Goal: Task Accomplishment & Management: Use online tool/utility

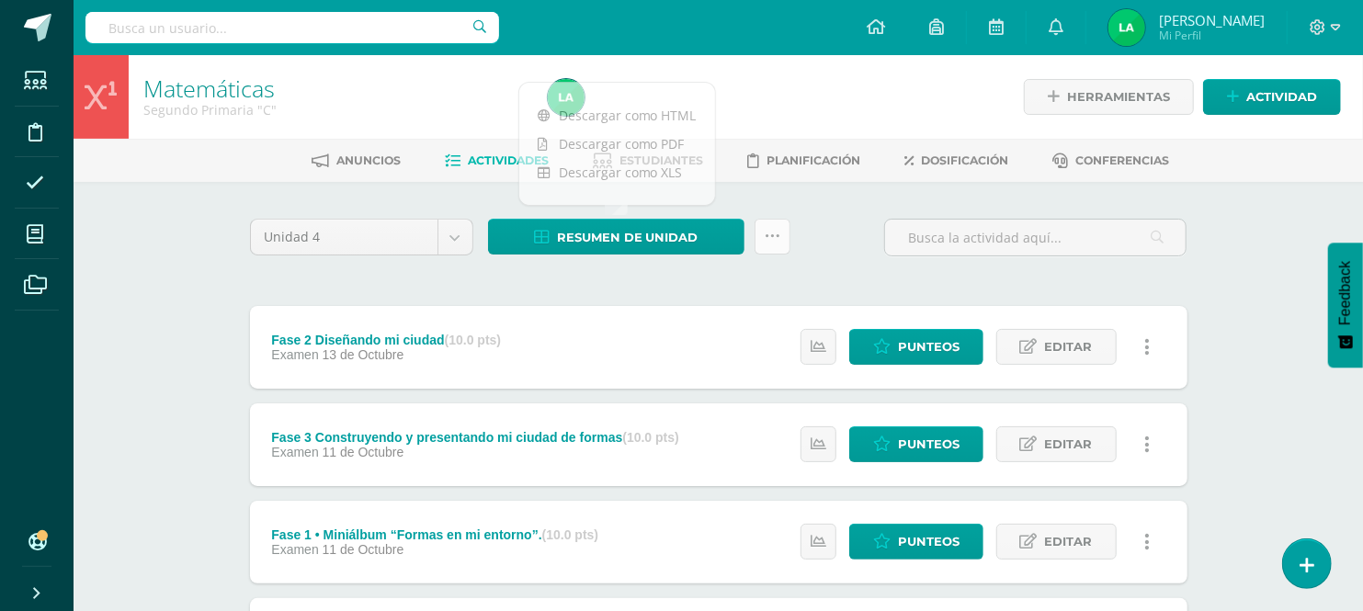
click at [776, 242] on icon at bounding box center [773, 237] width 16 height 16
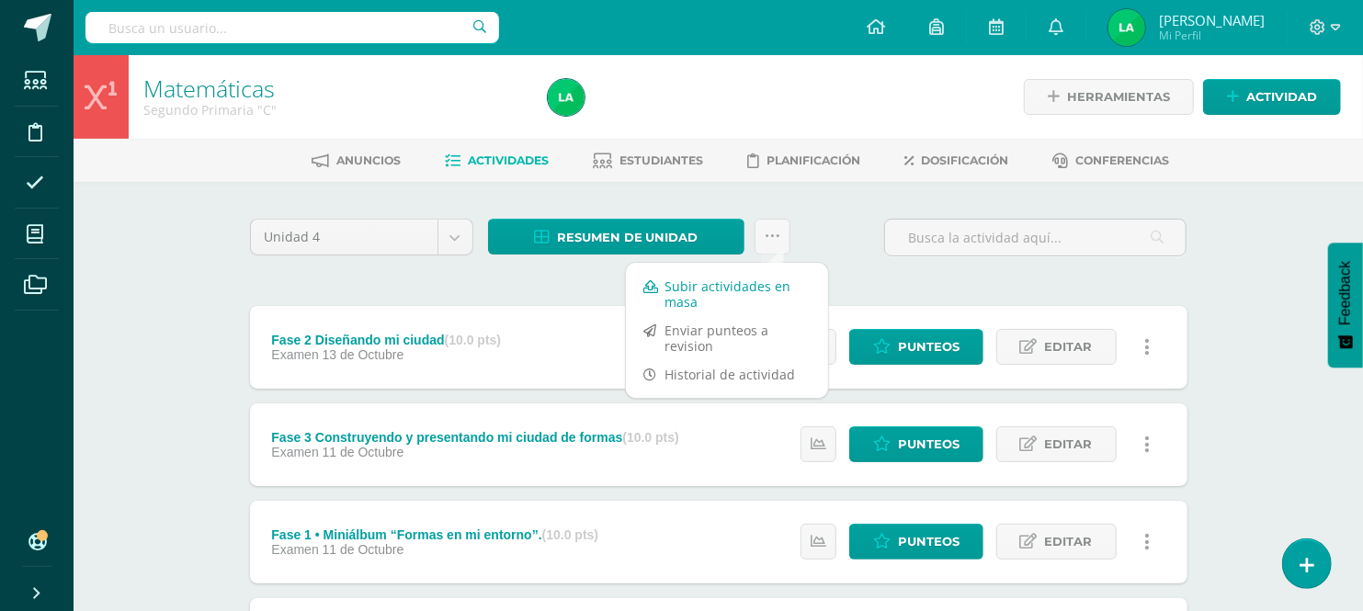
click at [759, 299] on link "Subir actividades en masa" at bounding box center [727, 294] width 202 height 44
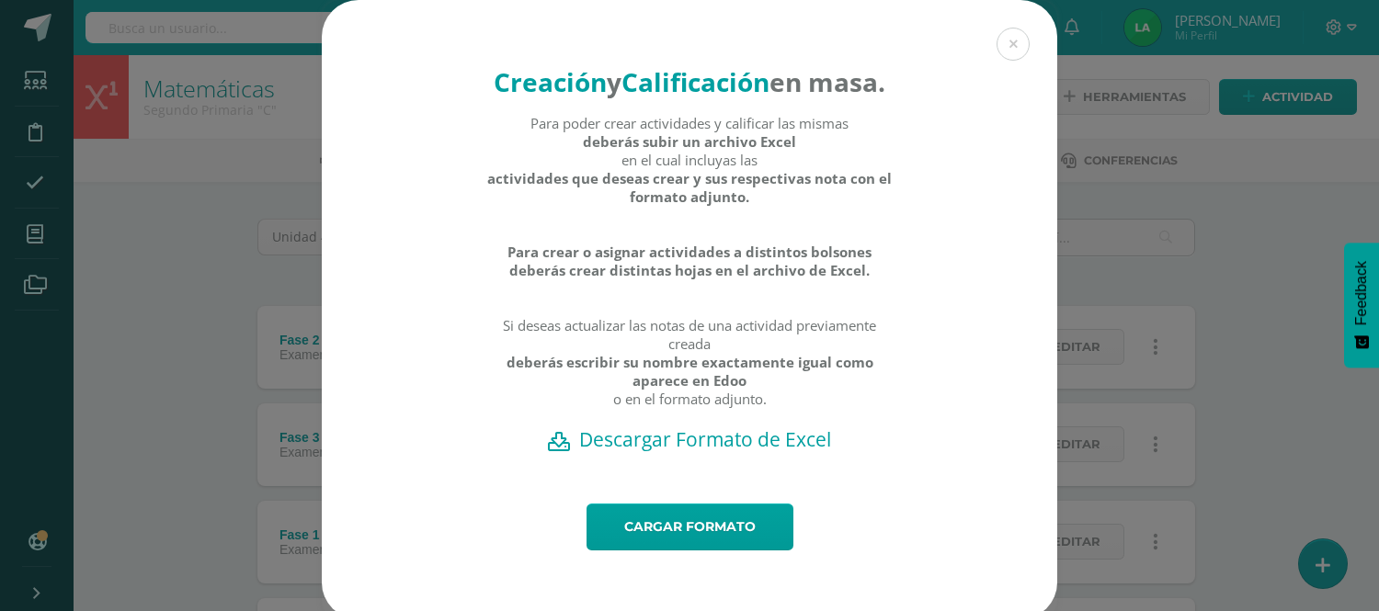
click at [770, 452] on h2 "Descargar Formato de Excel" at bounding box center [689, 440] width 671 height 26
click at [156, 334] on div "Creación y Calificación en masa. Para poder crear actividades y calificar las m…" at bounding box center [689, 310] width 1364 height 620
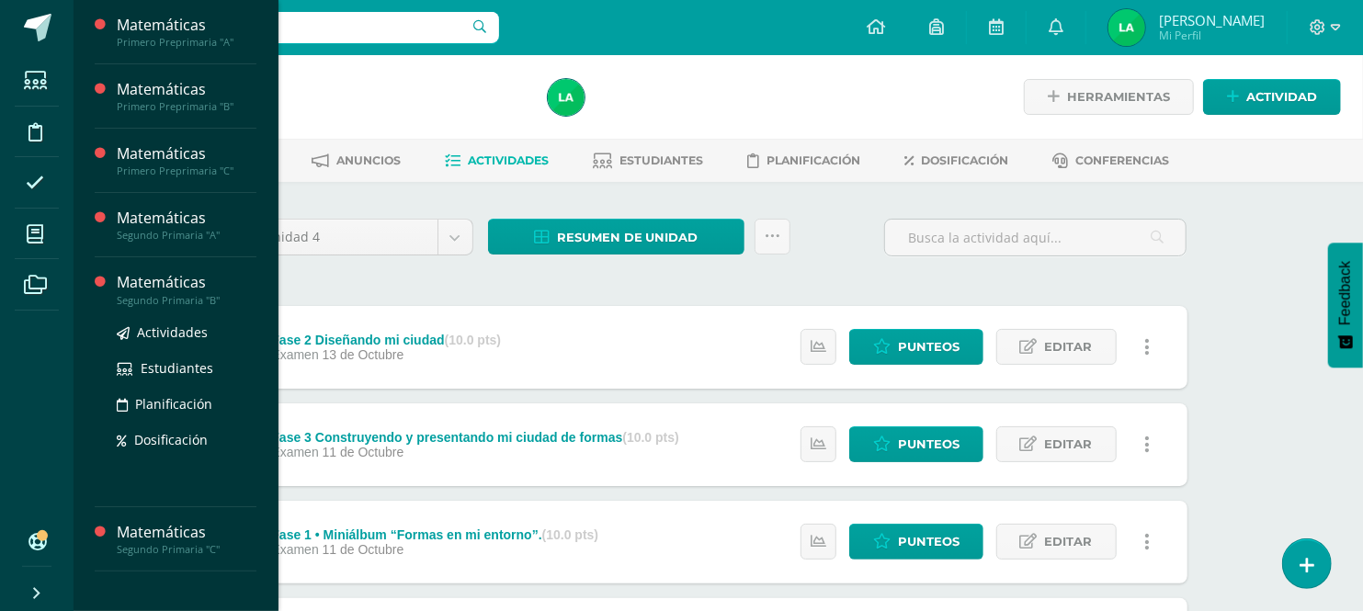
click at [164, 289] on div "Matemáticas" at bounding box center [187, 282] width 140 height 21
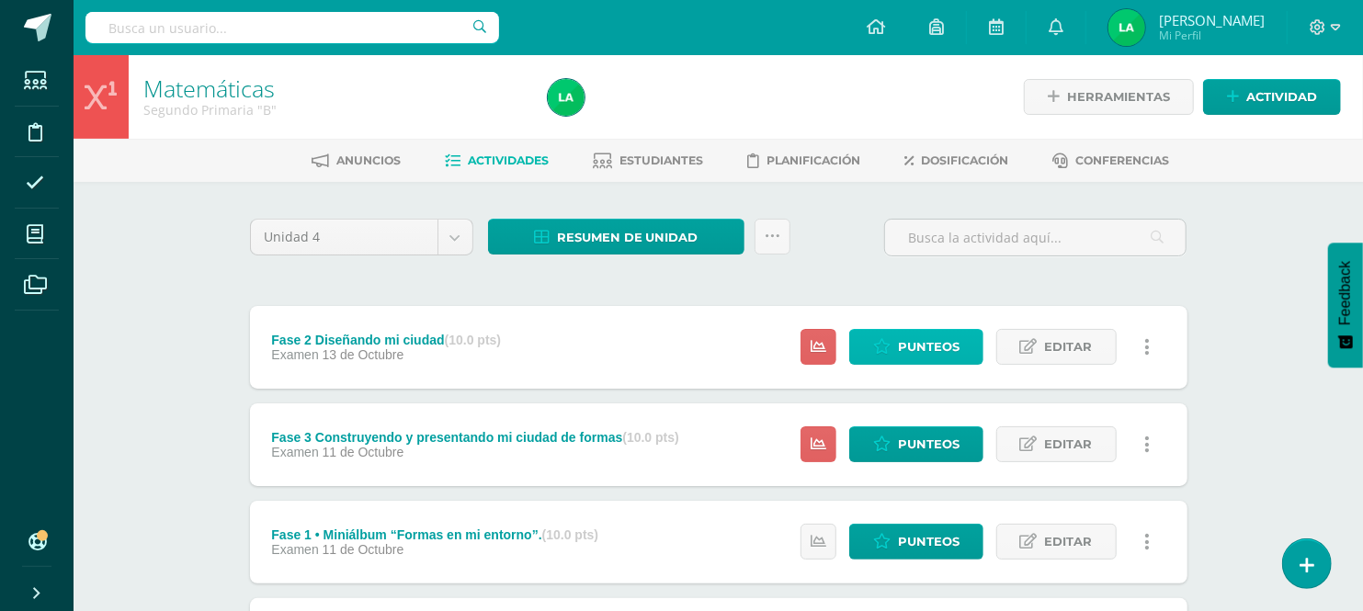
click at [932, 346] on span "Punteos" at bounding box center [929, 347] width 62 height 34
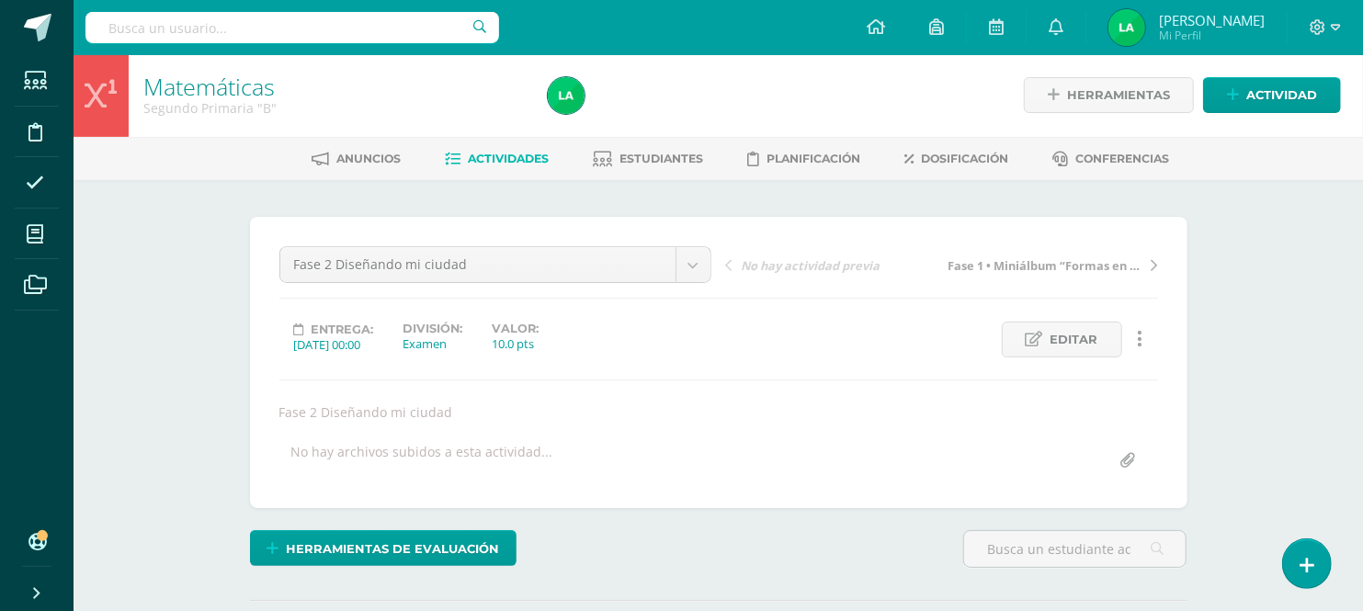
scroll to position [3, 0]
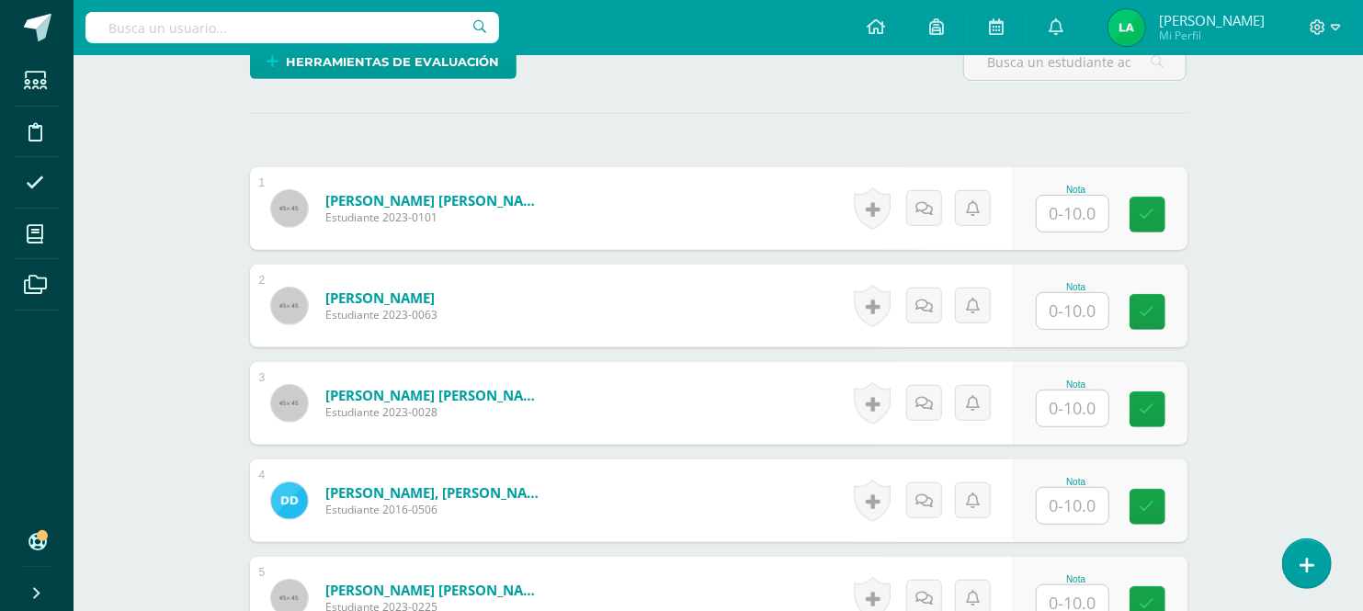
scroll to position [493, 0]
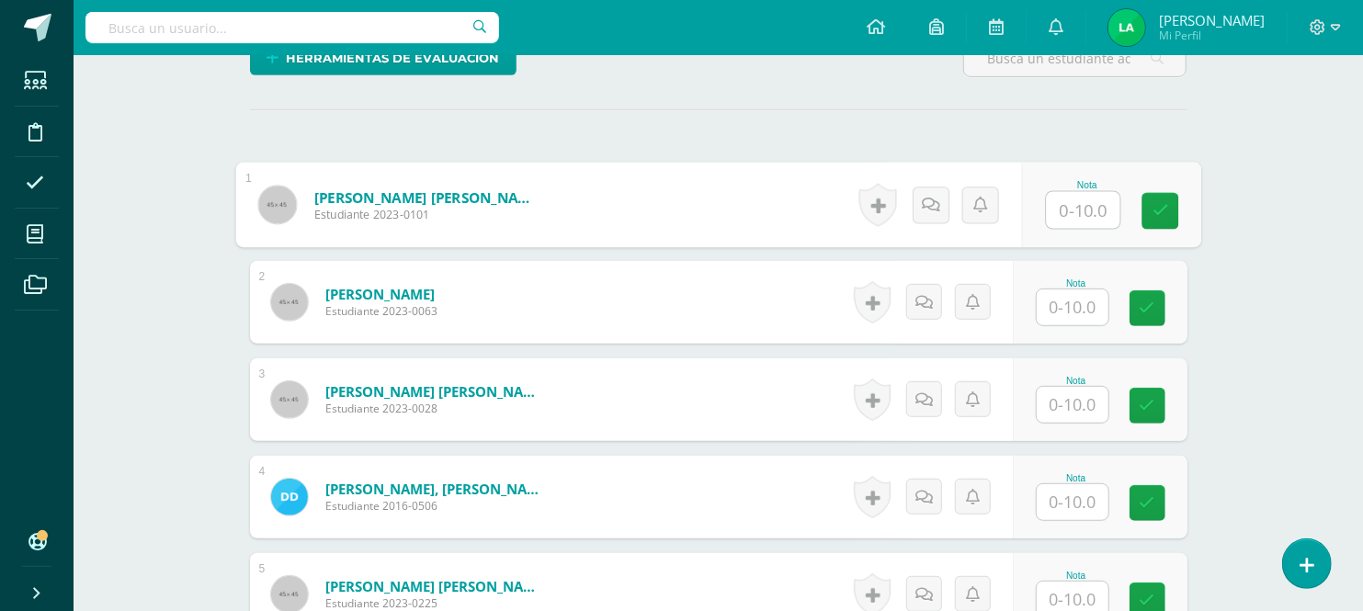
click at [1069, 205] on input "text" at bounding box center [1083, 210] width 74 height 37
type input "10"
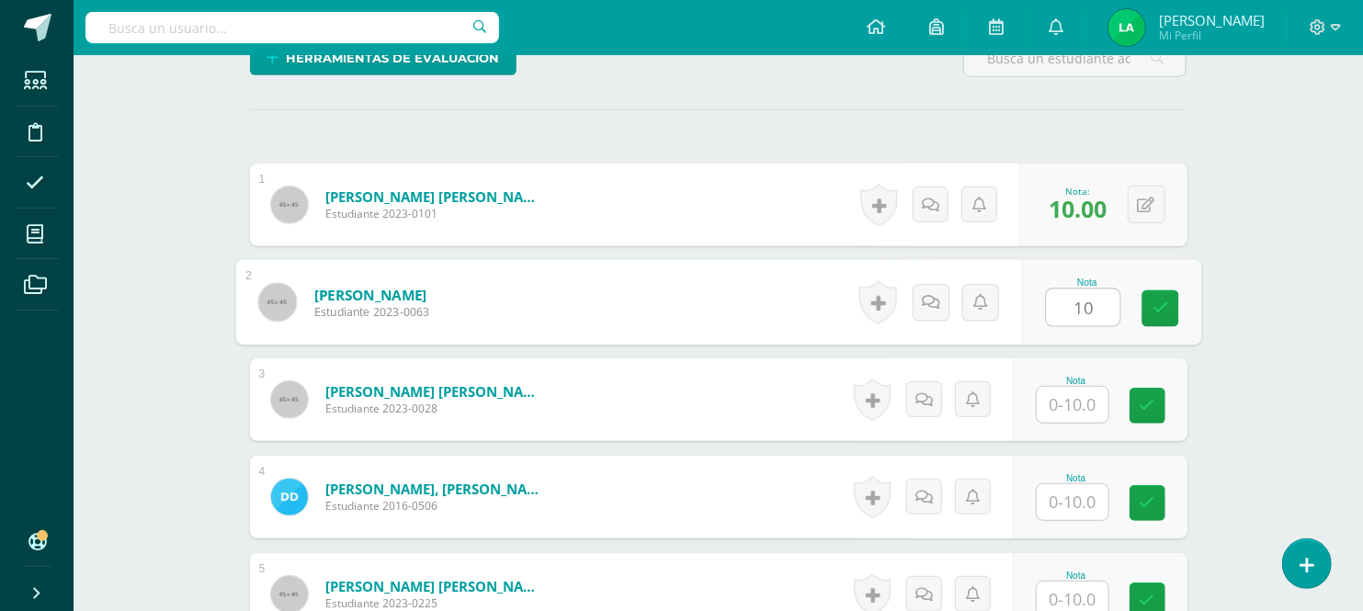
type input "10"
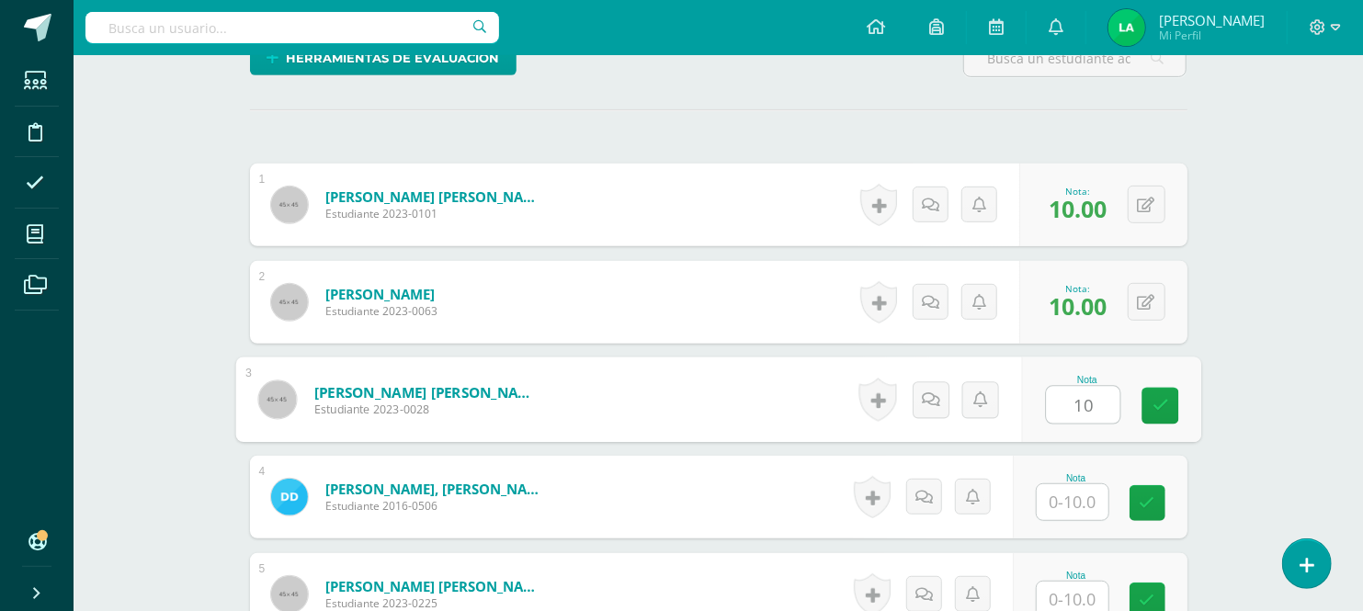
type input "10"
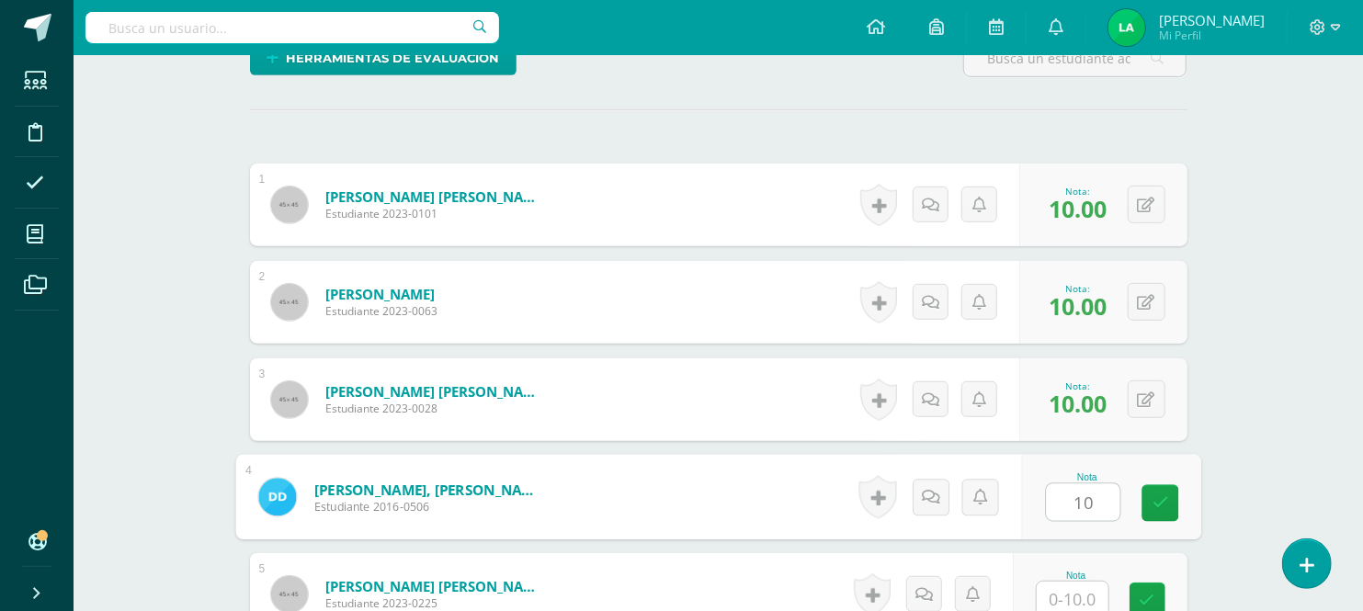
type input "10"
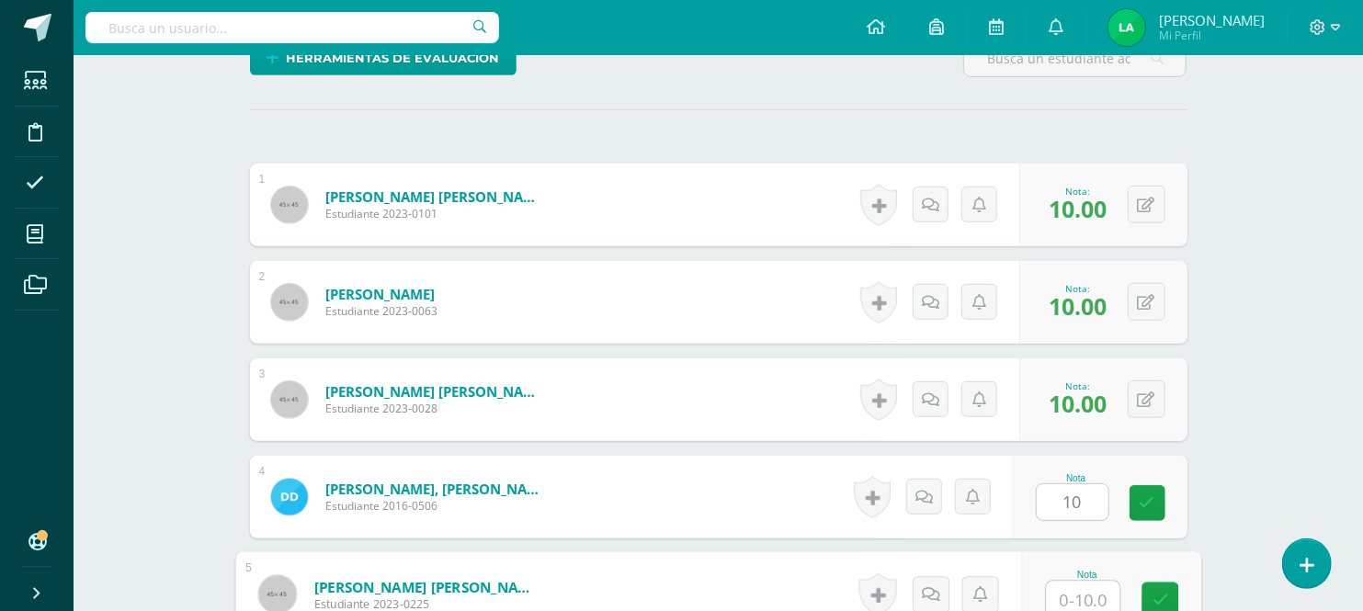
scroll to position [498, 0]
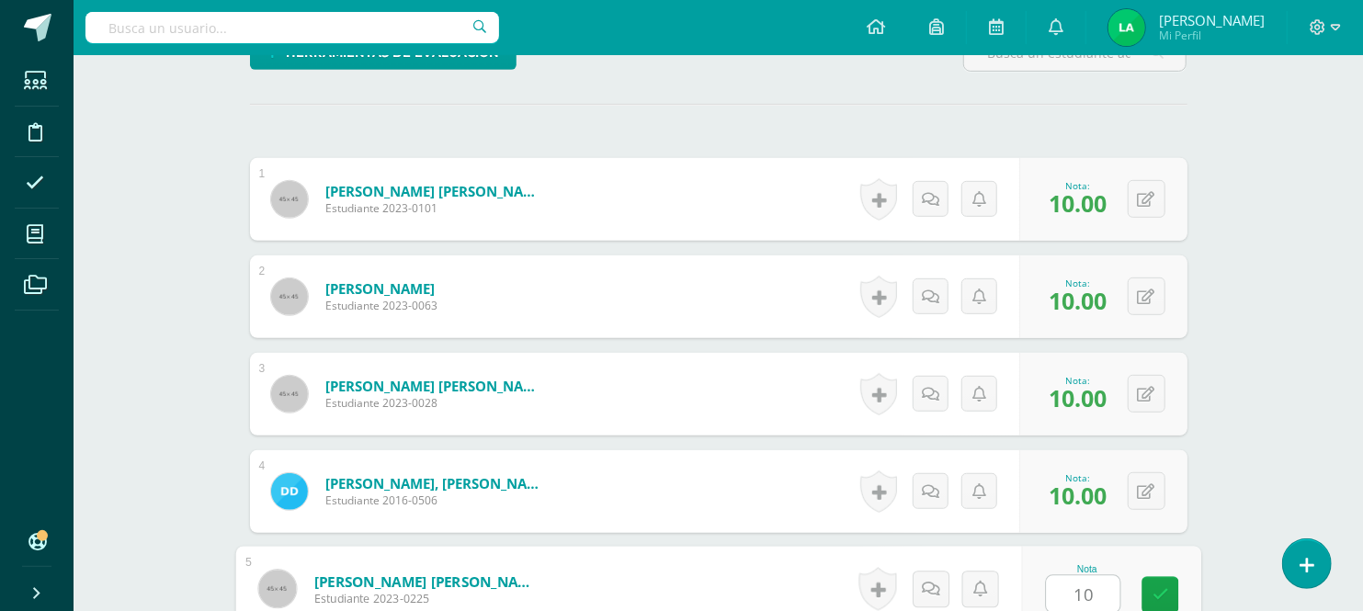
type input "10"
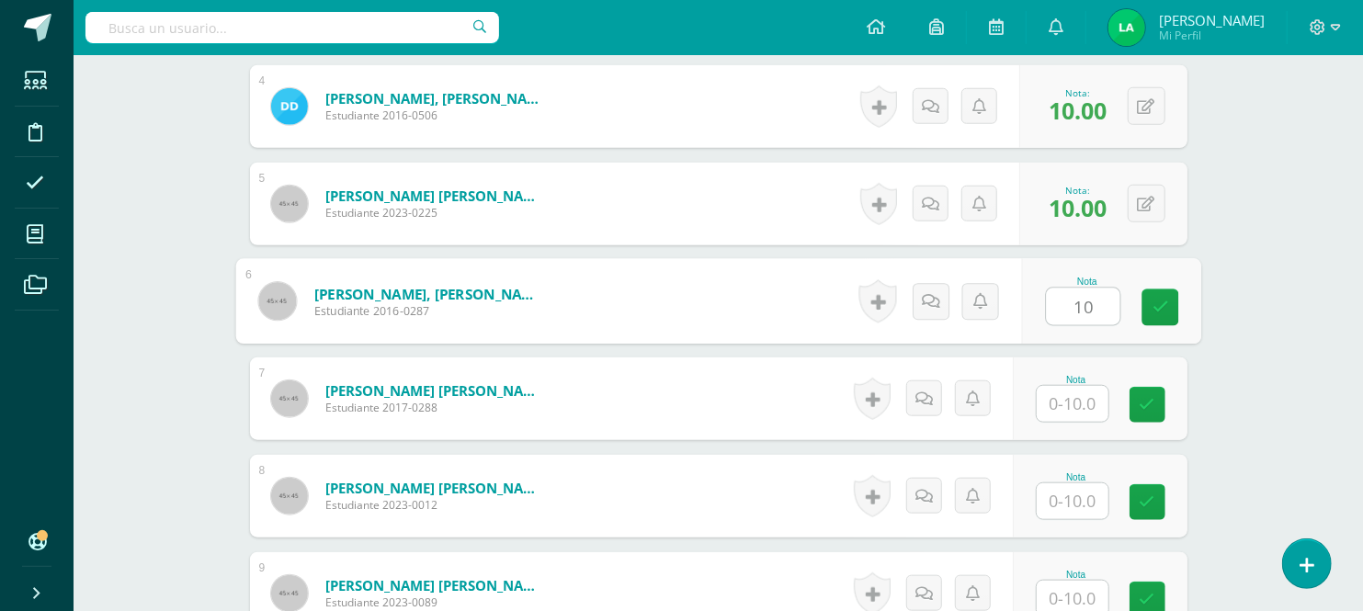
type input "10"
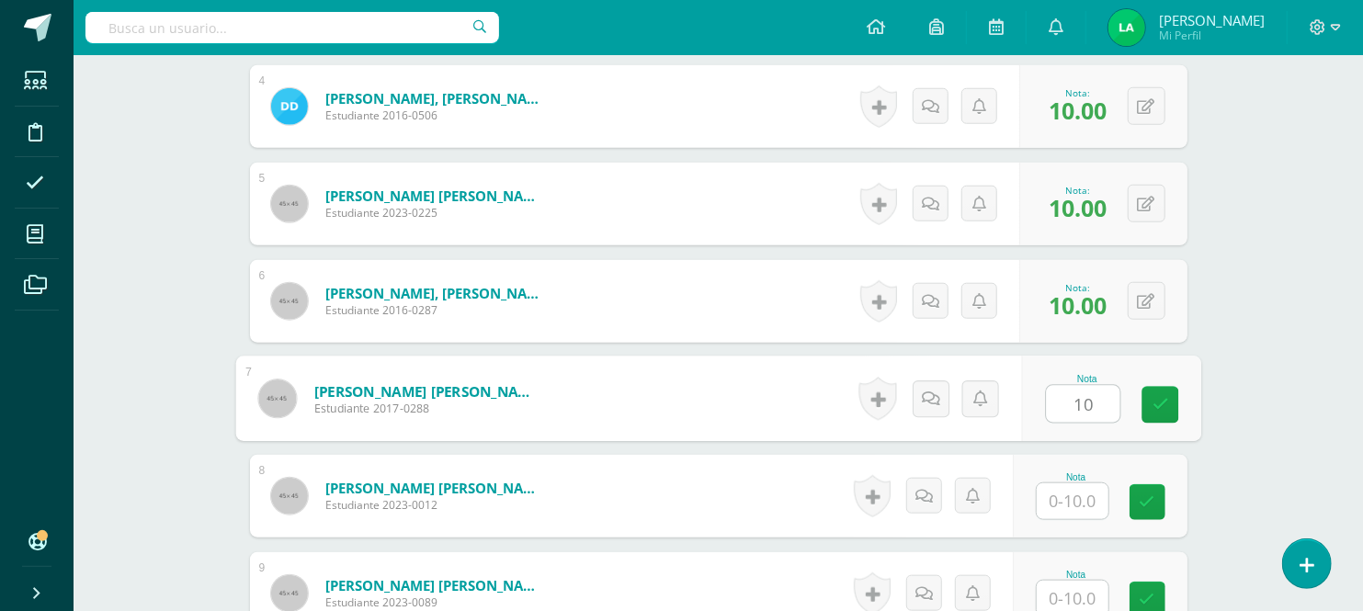
type input "10"
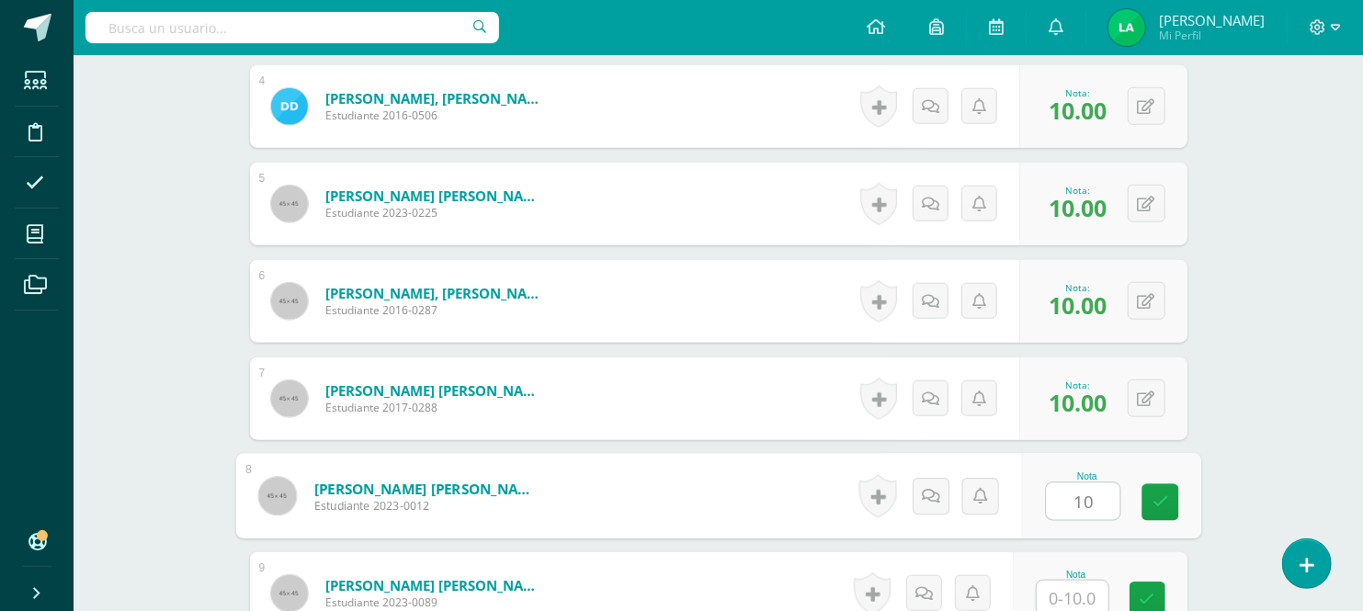
type input "10"
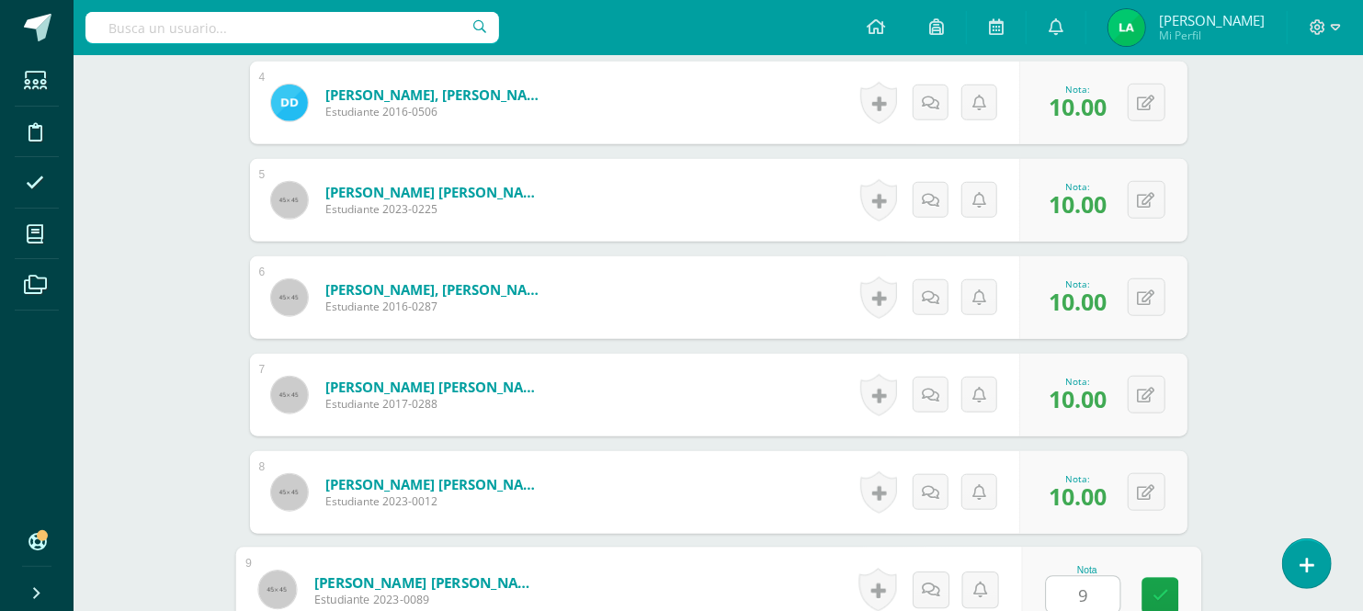
type input "9"
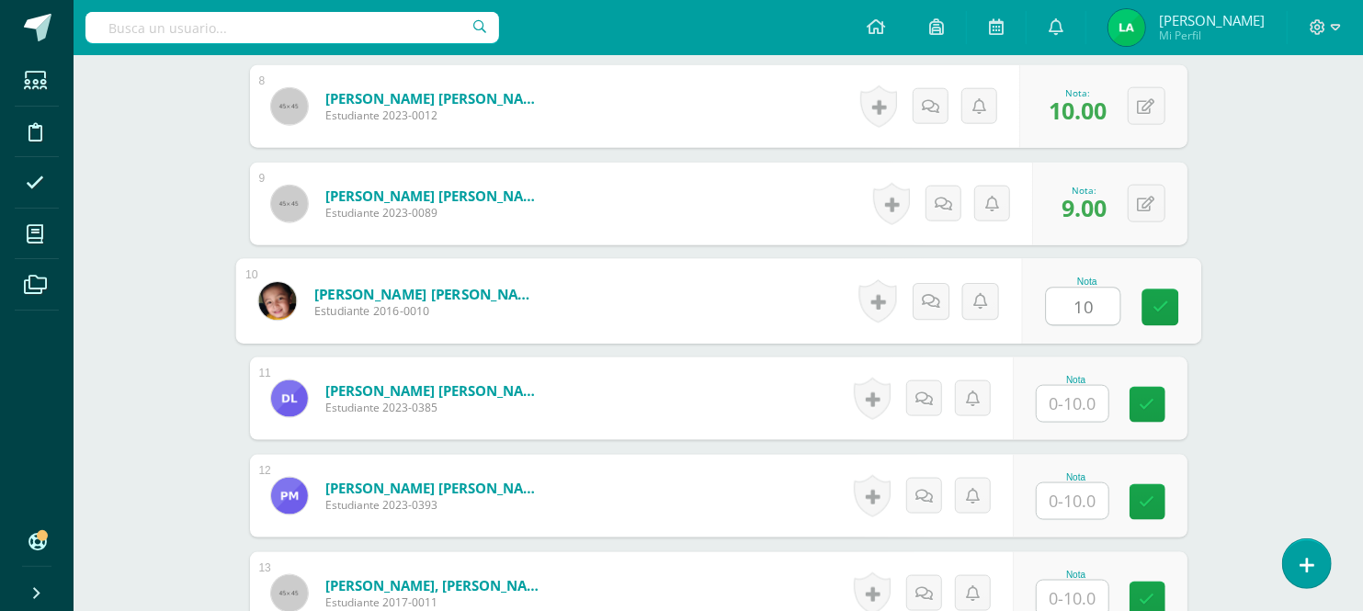
type input "10"
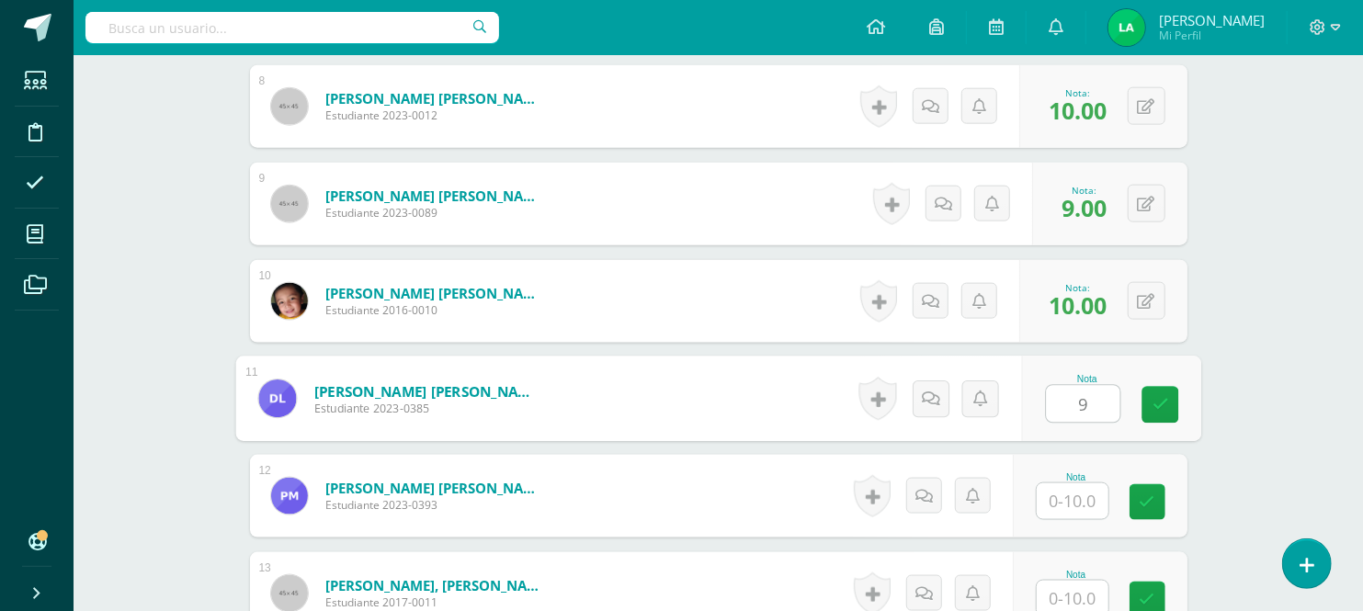
type input "9"
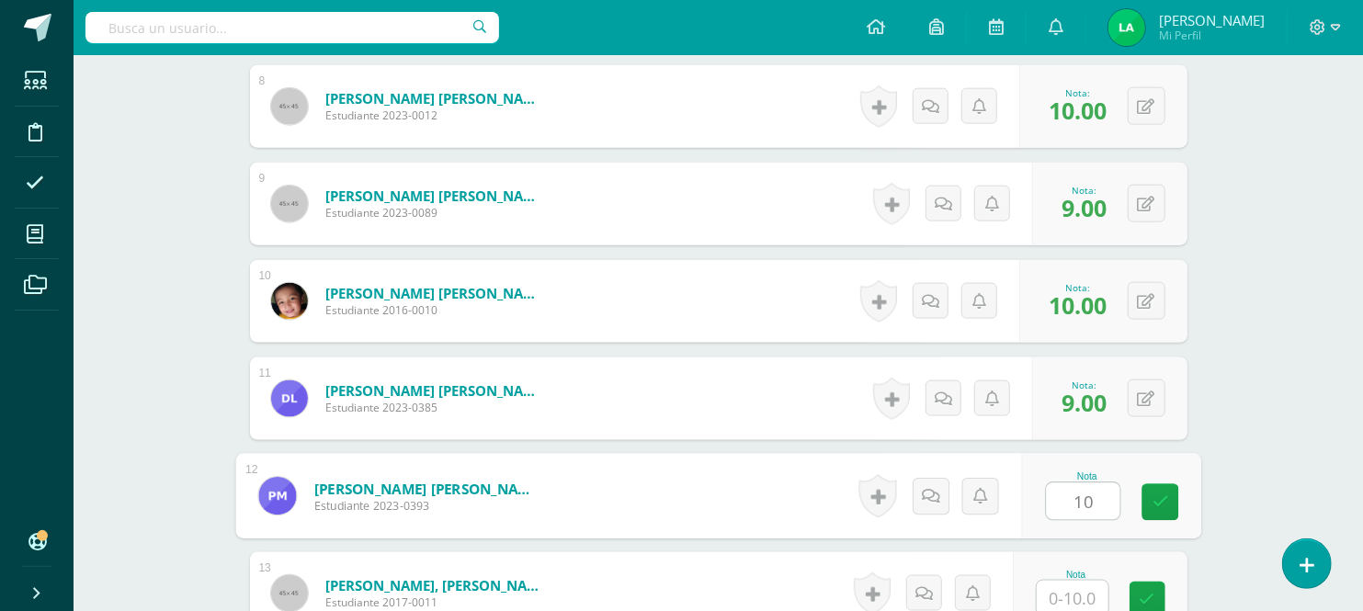
type input "10"
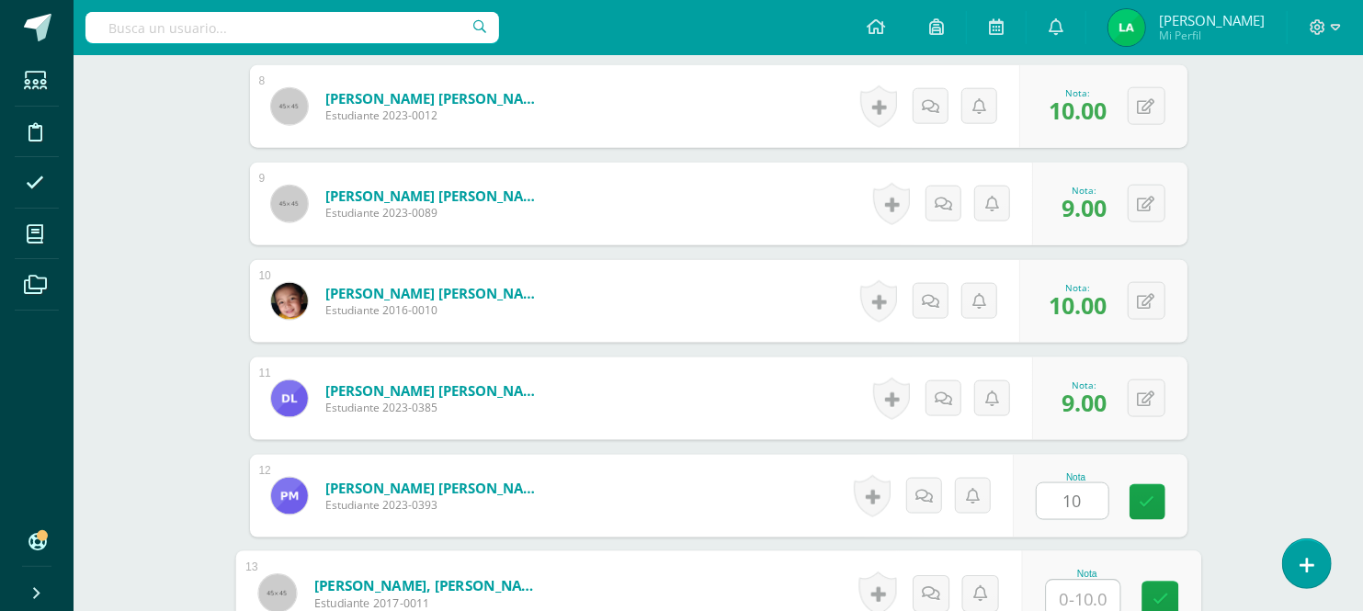
scroll to position [1278, 0]
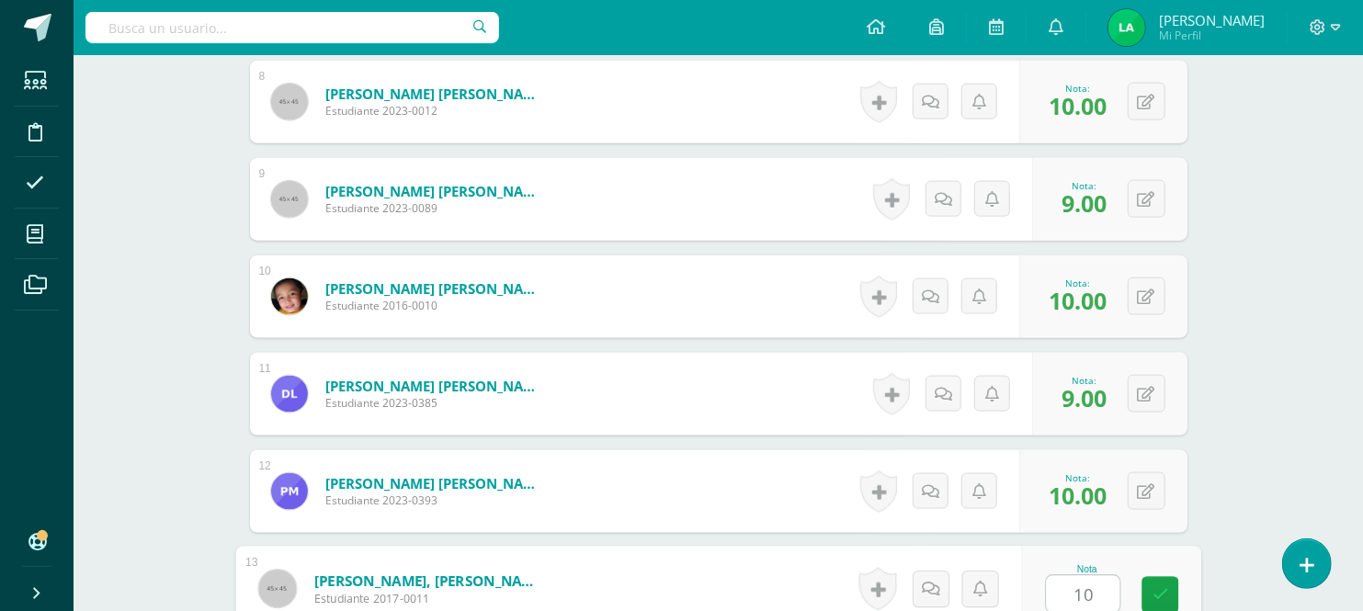
type input "10"
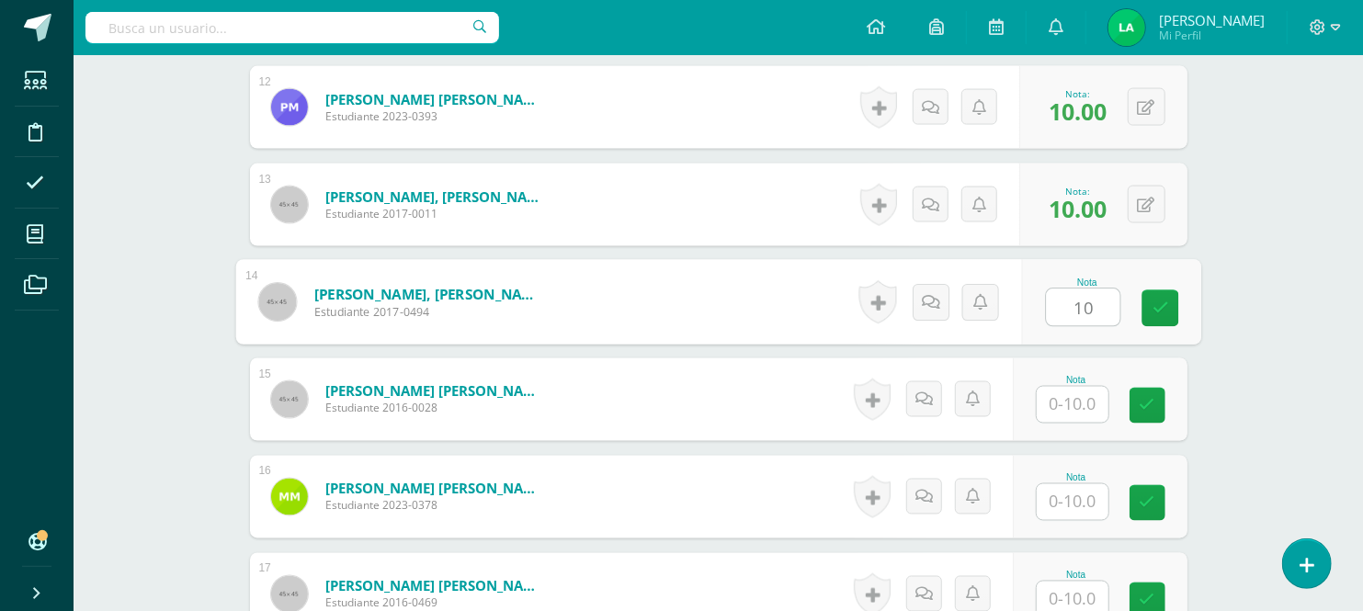
type input "10"
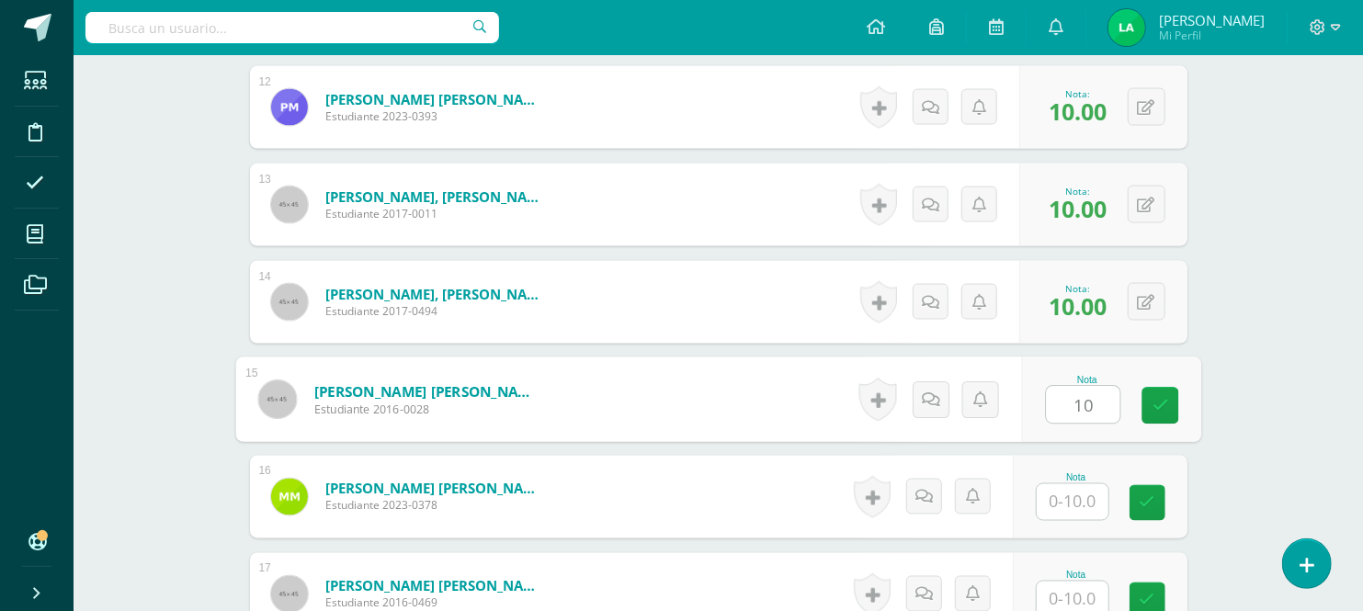
type input "10"
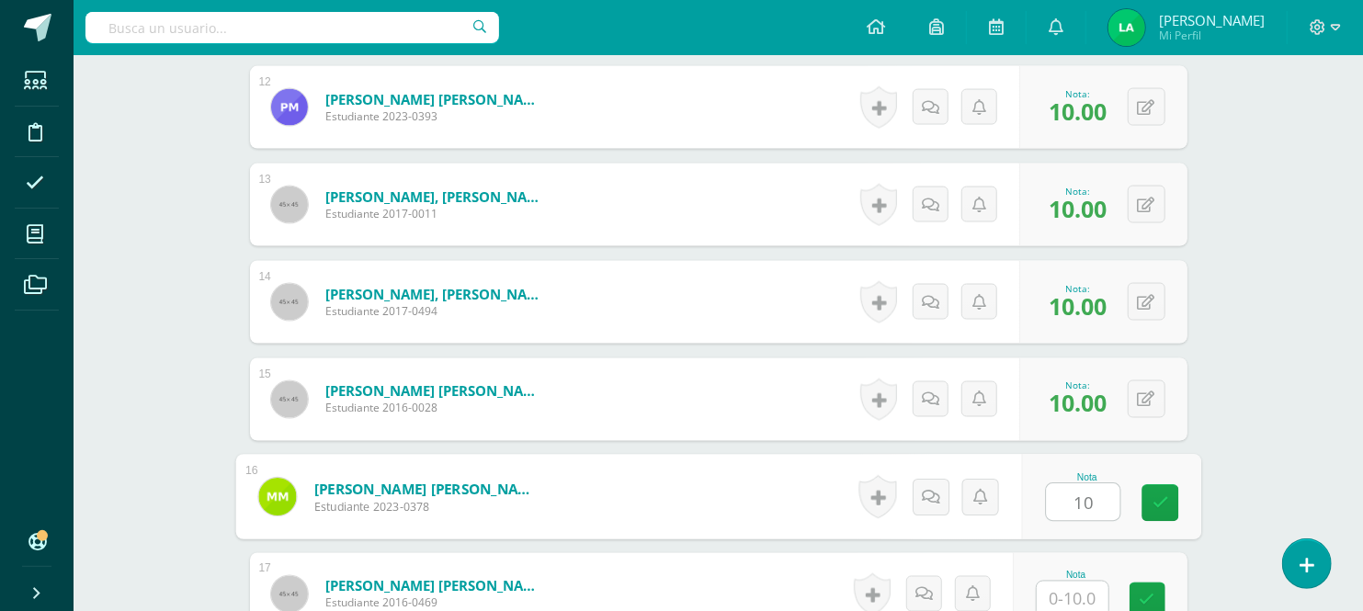
type input "10"
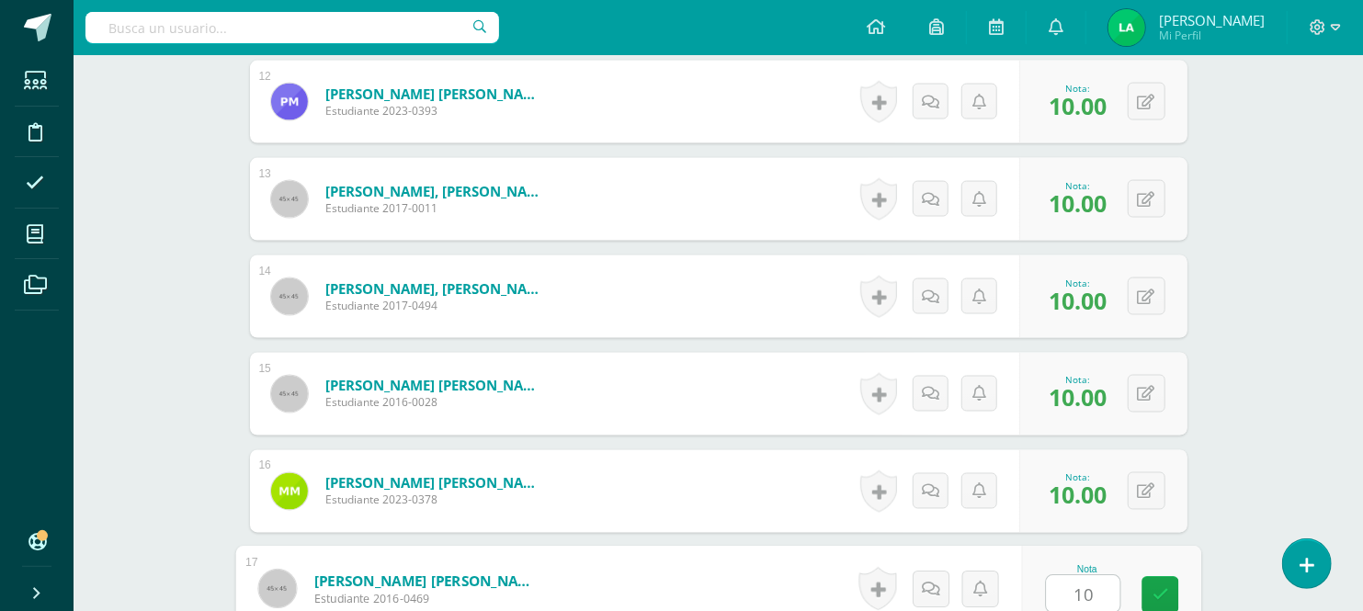
type input "10"
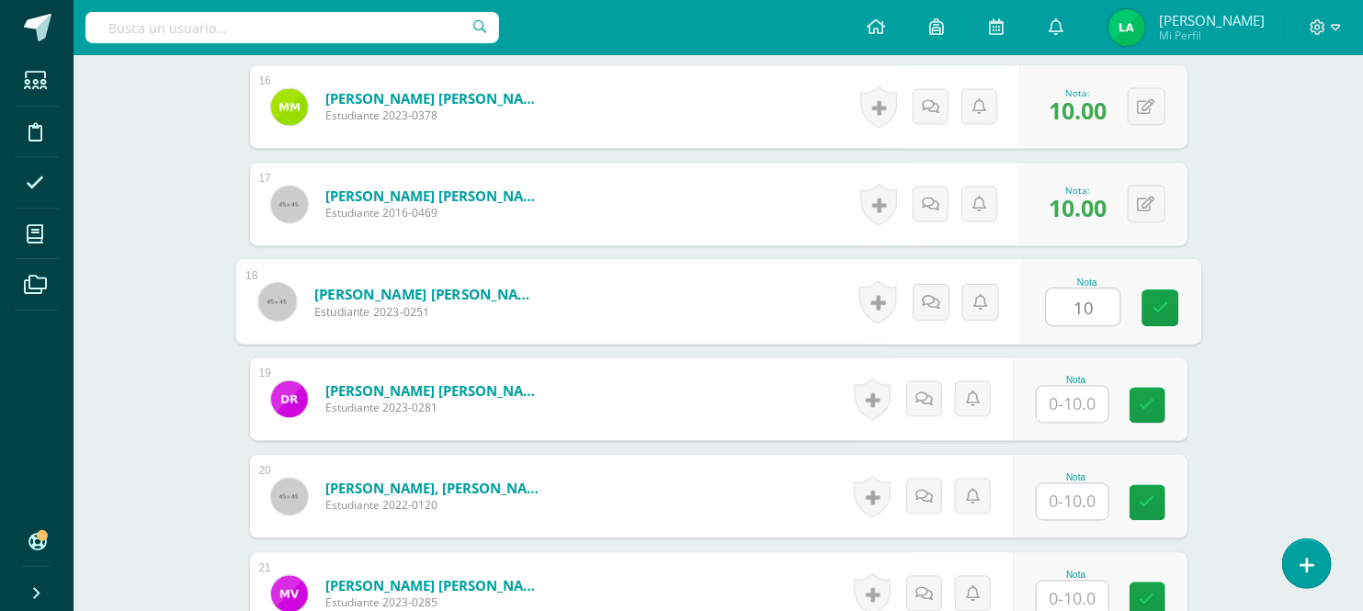
type input "10"
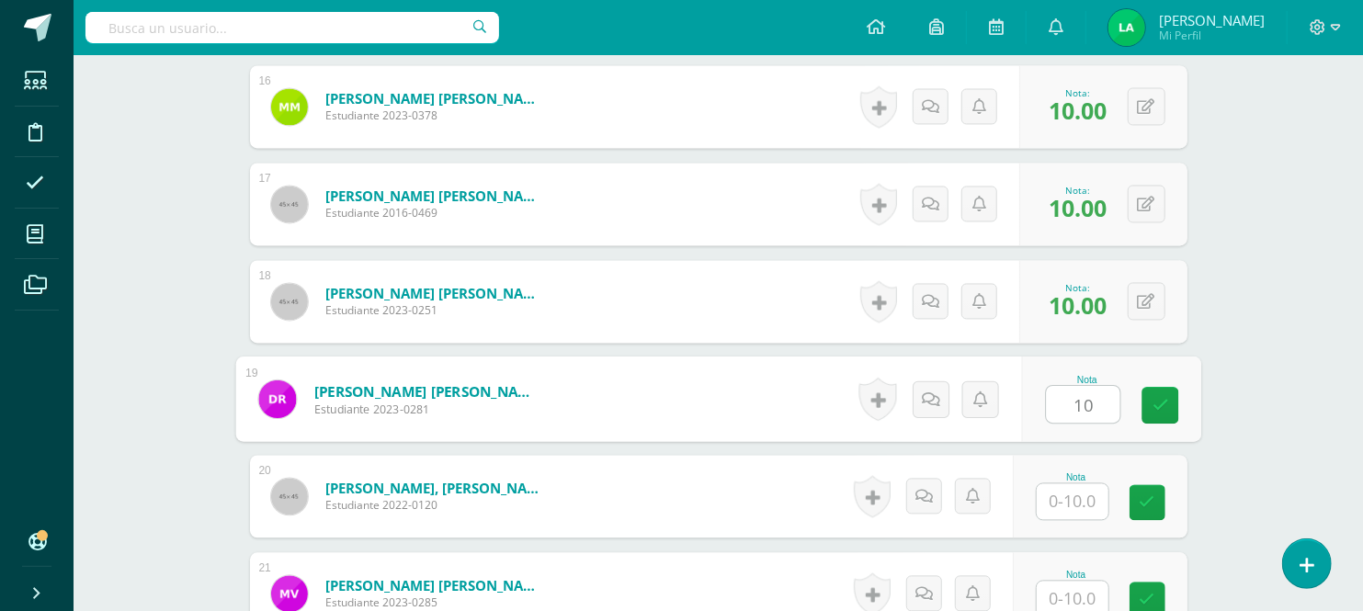
type input "10"
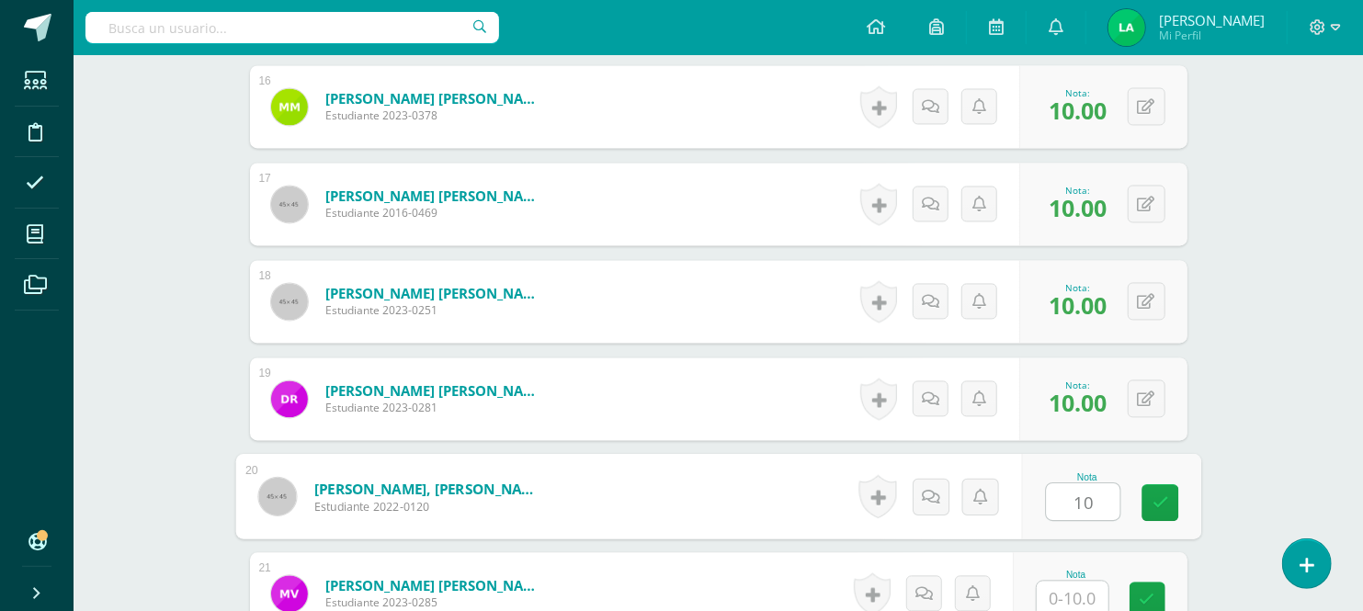
type input "10"
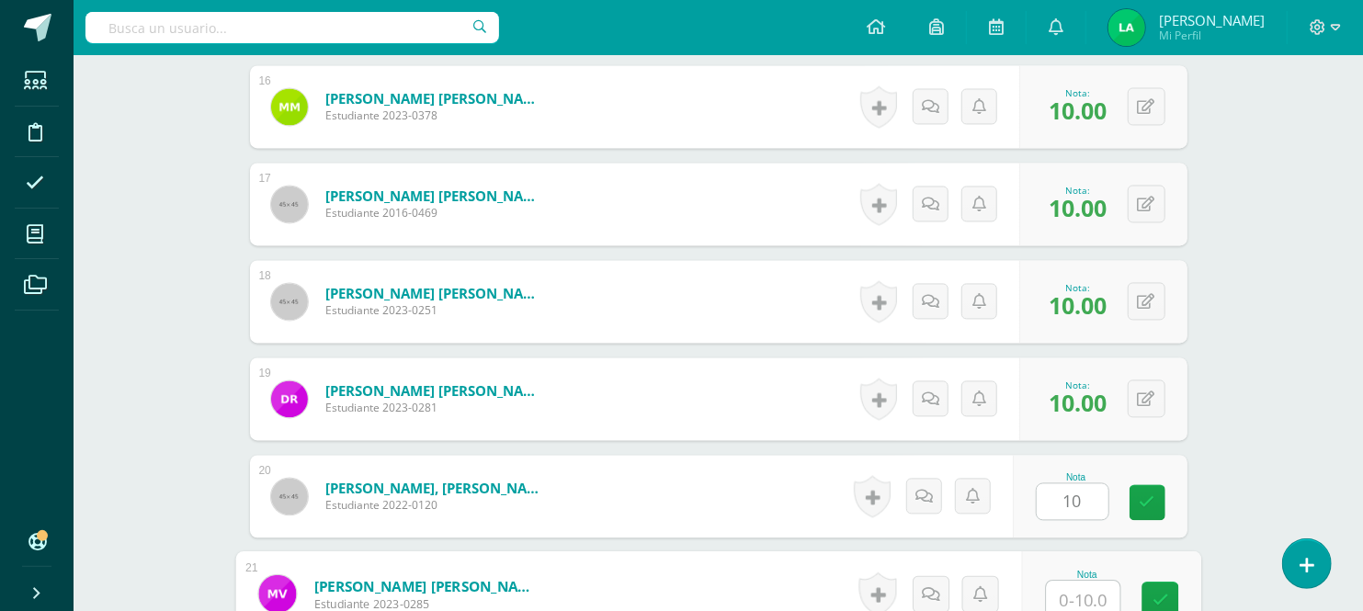
scroll to position [2057, 0]
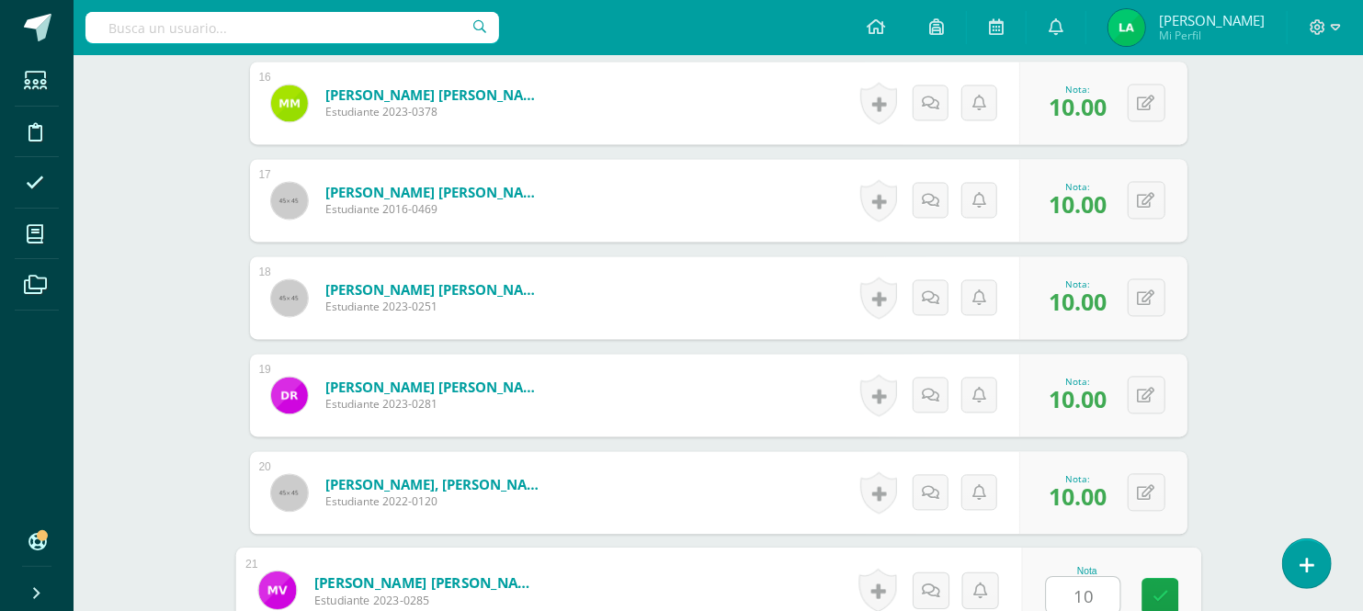
type input "10"
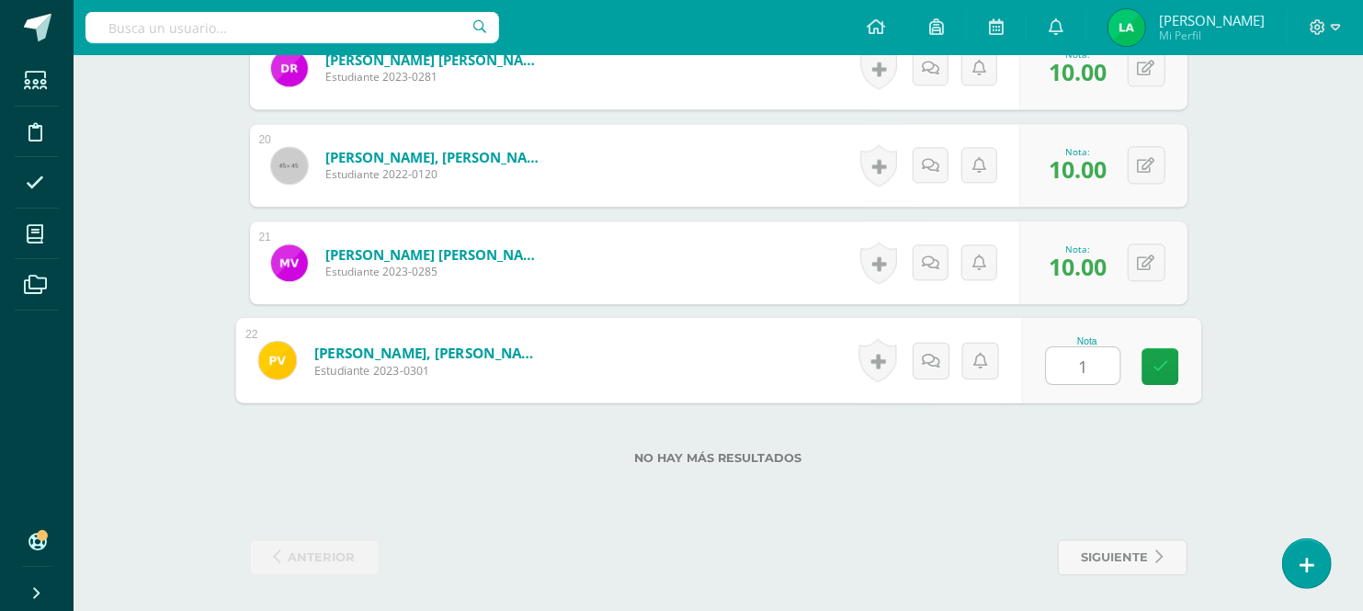
type input "10"
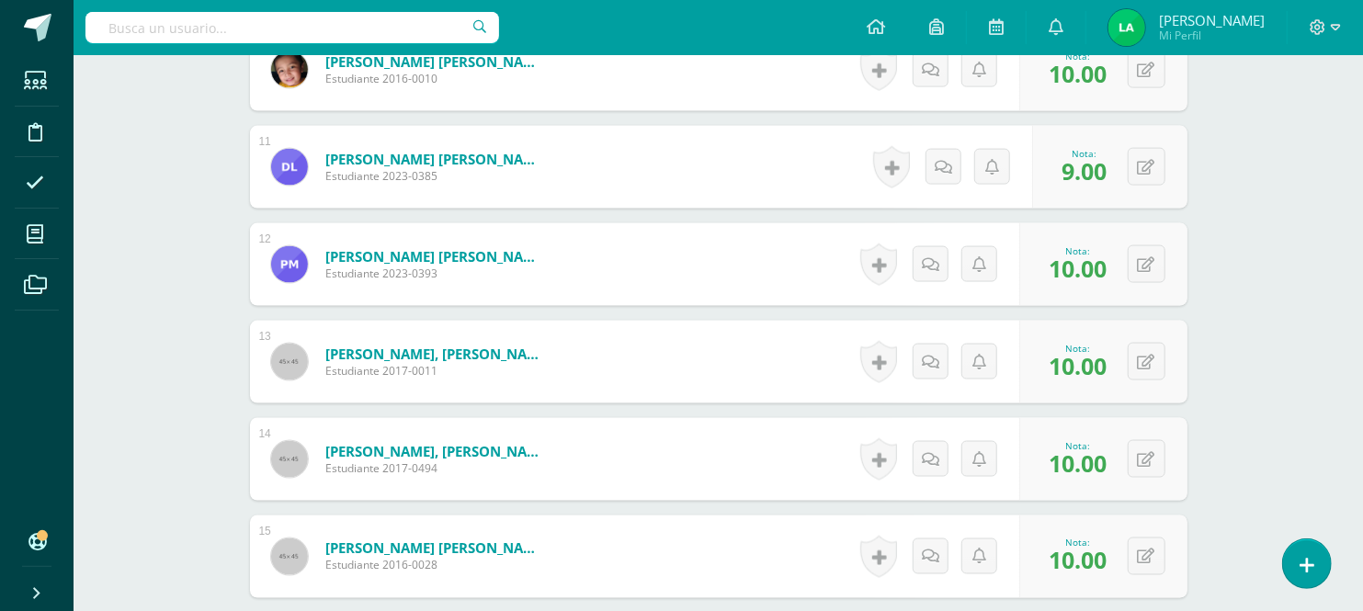
scroll to position [474, 0]
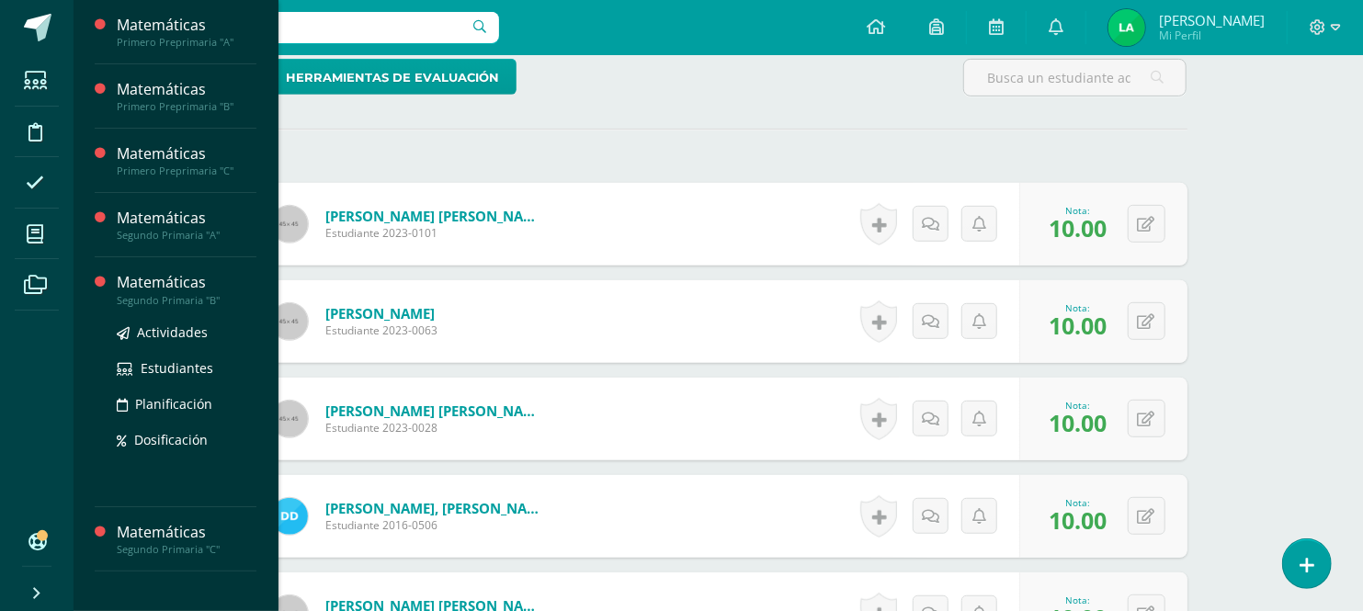
click at [188, 277] on div "Matemáticas" at bounding box center [187, 282] width 140 height 21
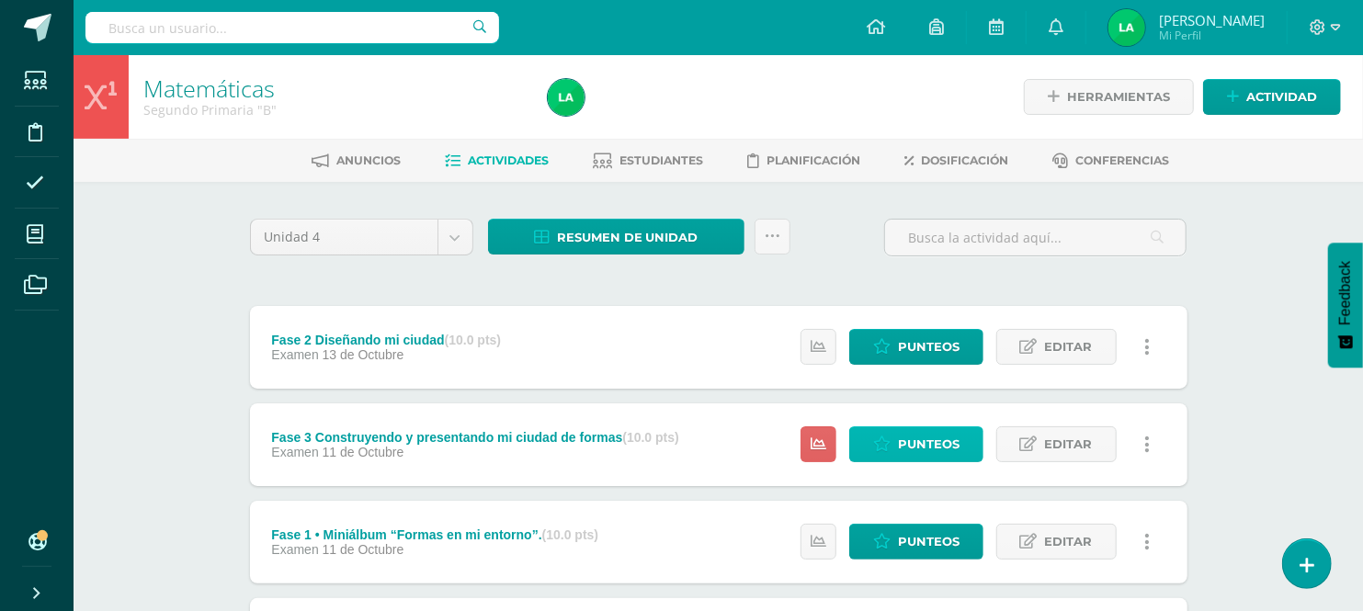
click at [874, 444] on icon at bounding box center [881, 445] width 17 height 16
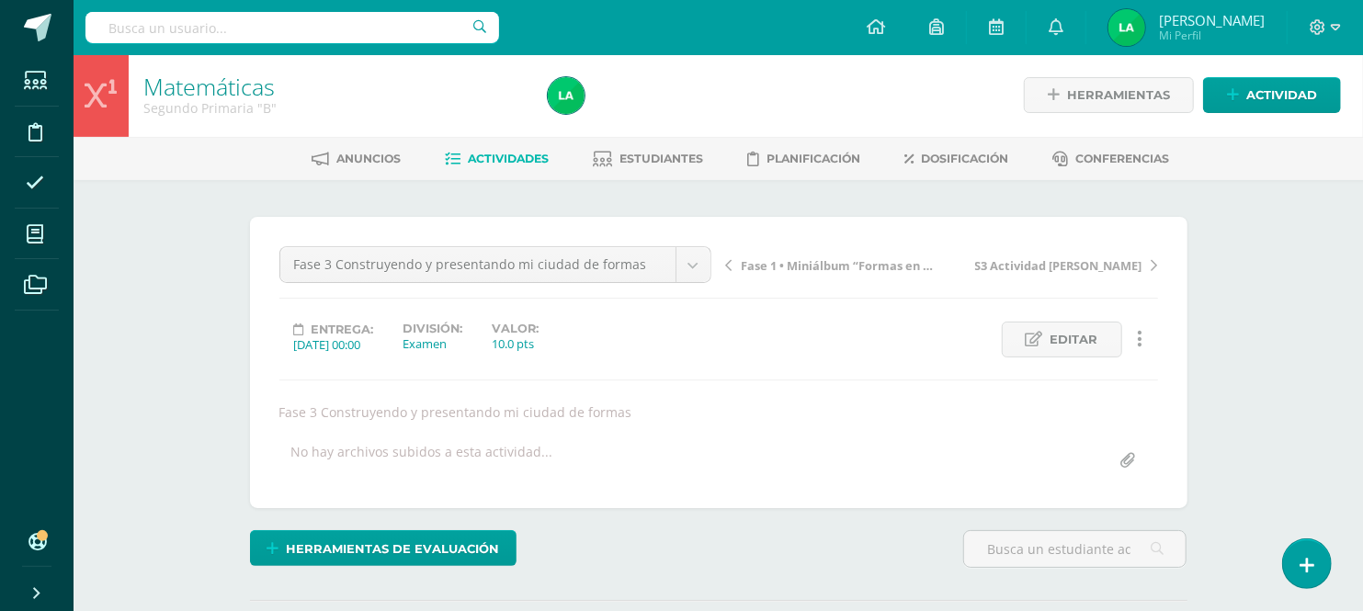
scroll to position [3, 0]
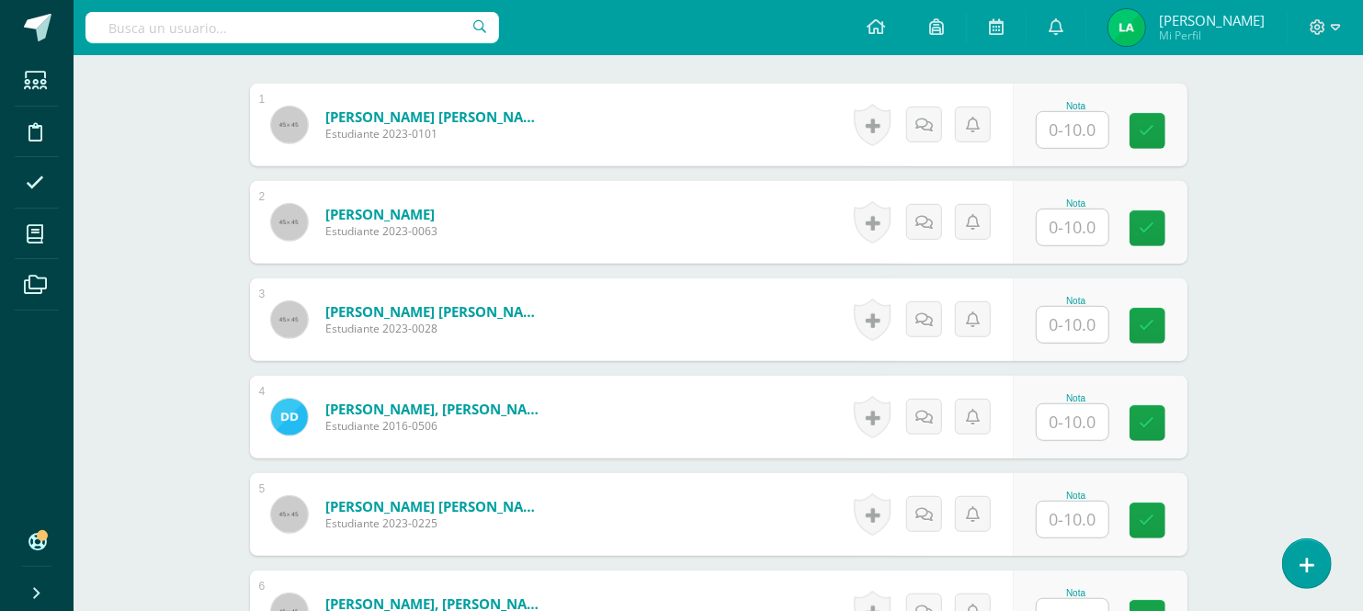
scroll to position [575, 0]
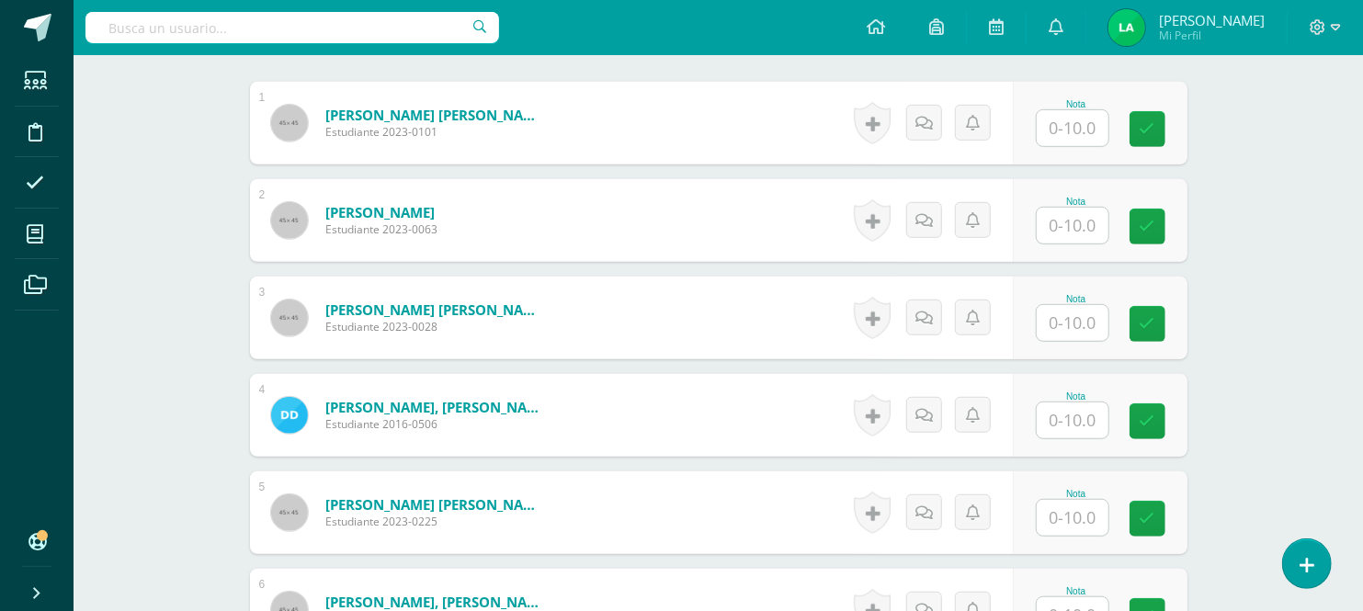
click at [1078, 132] on input "text" at bounding box center [1073, 128] width 72 height 36
type input "10"
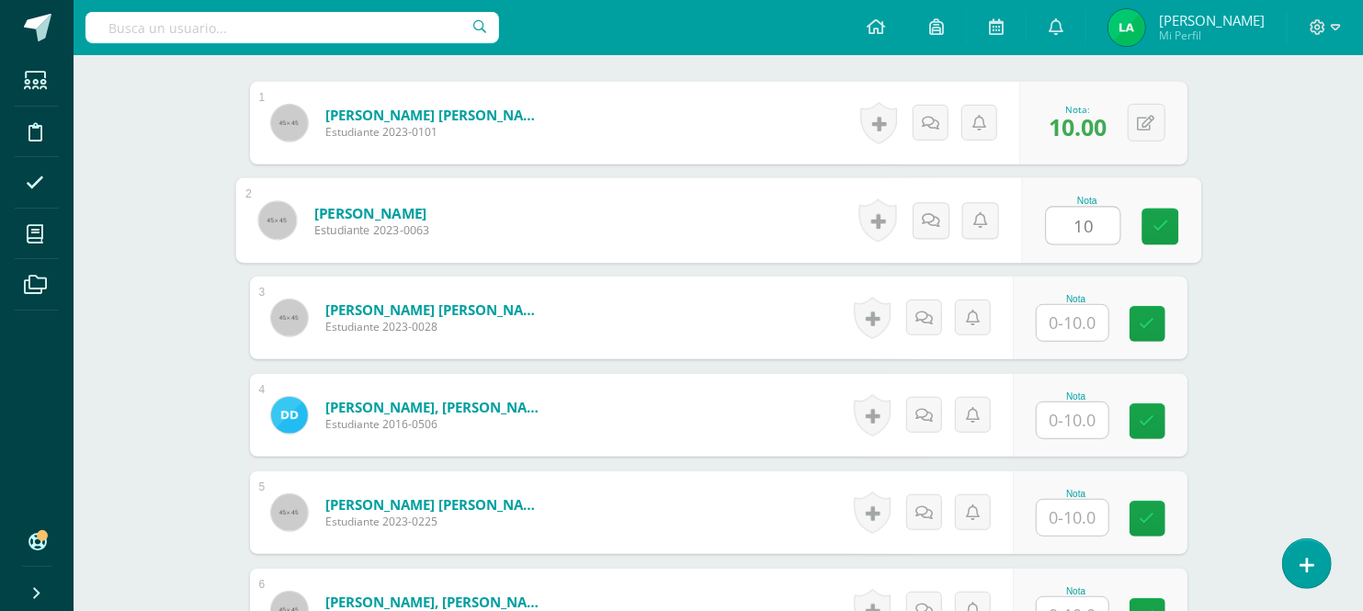
type input "10"
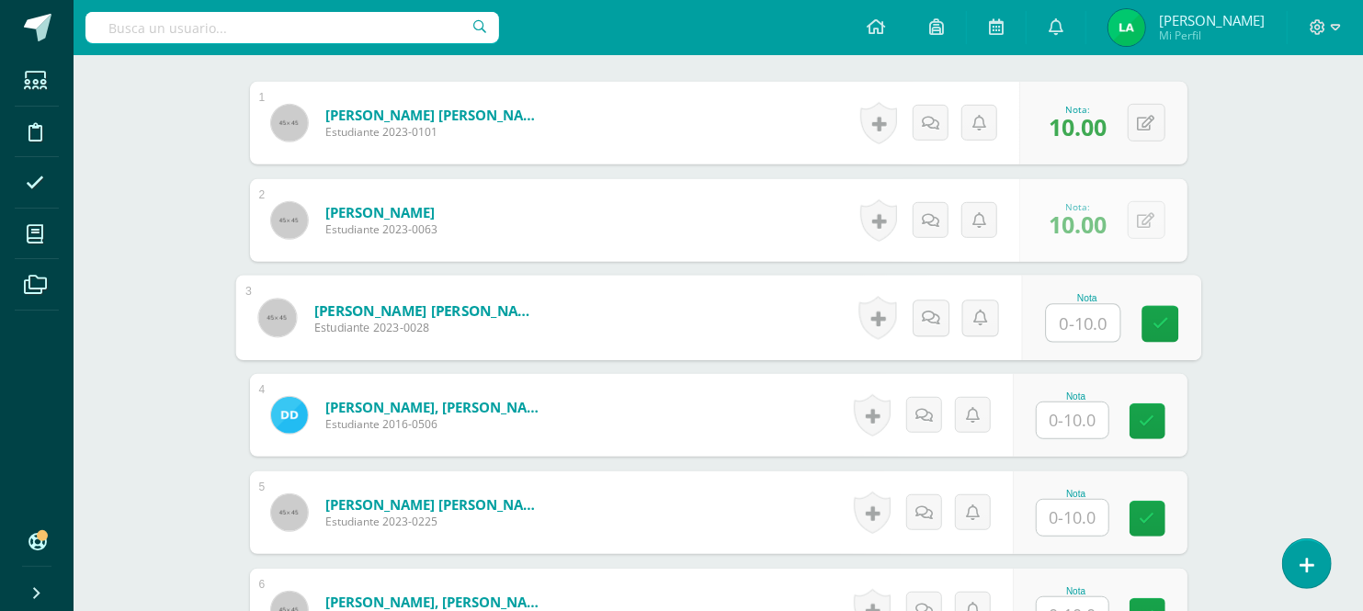
type input "9"
click at [1158, 316] on icon at bounding box center [1160, 324] width 17 height 16
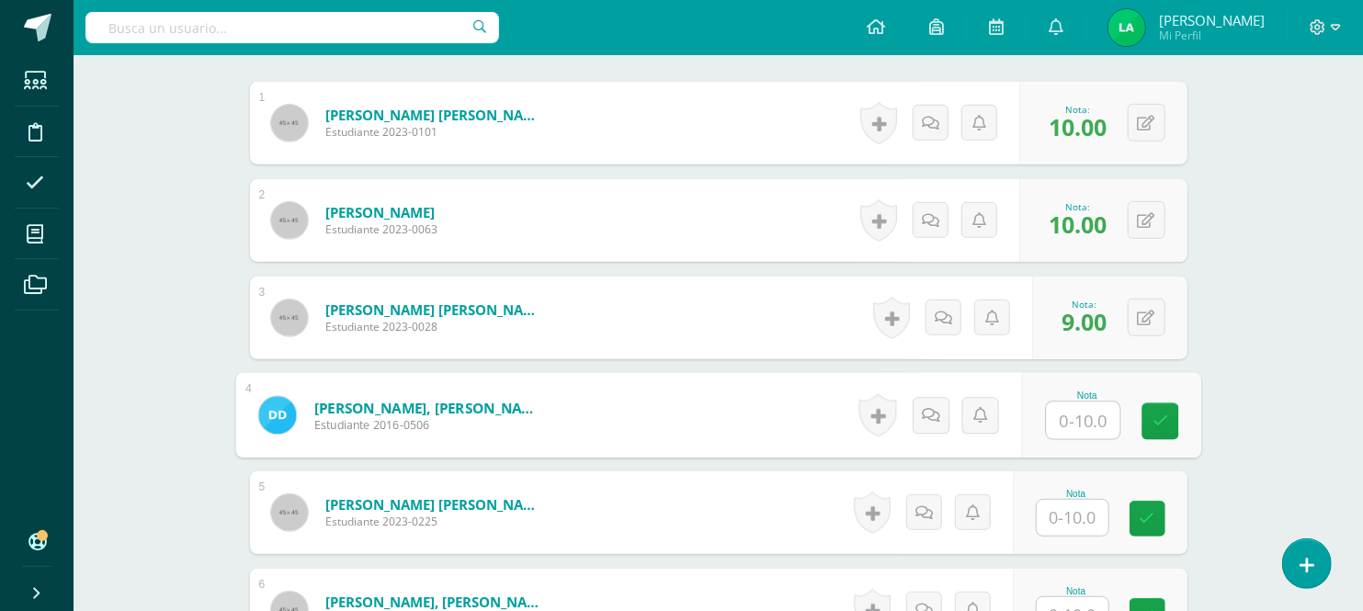
click at [1078, 427] on input "text" at bounding box center [1083, 421] width 74 height 37
type input "10"
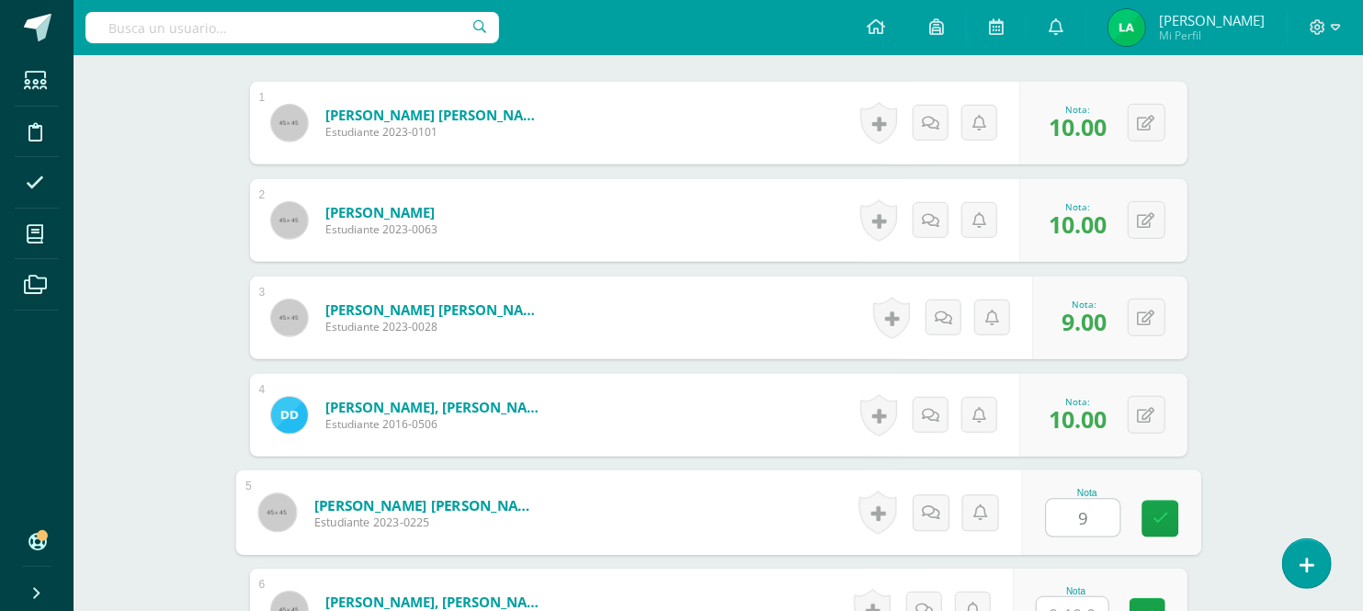
type input "9"
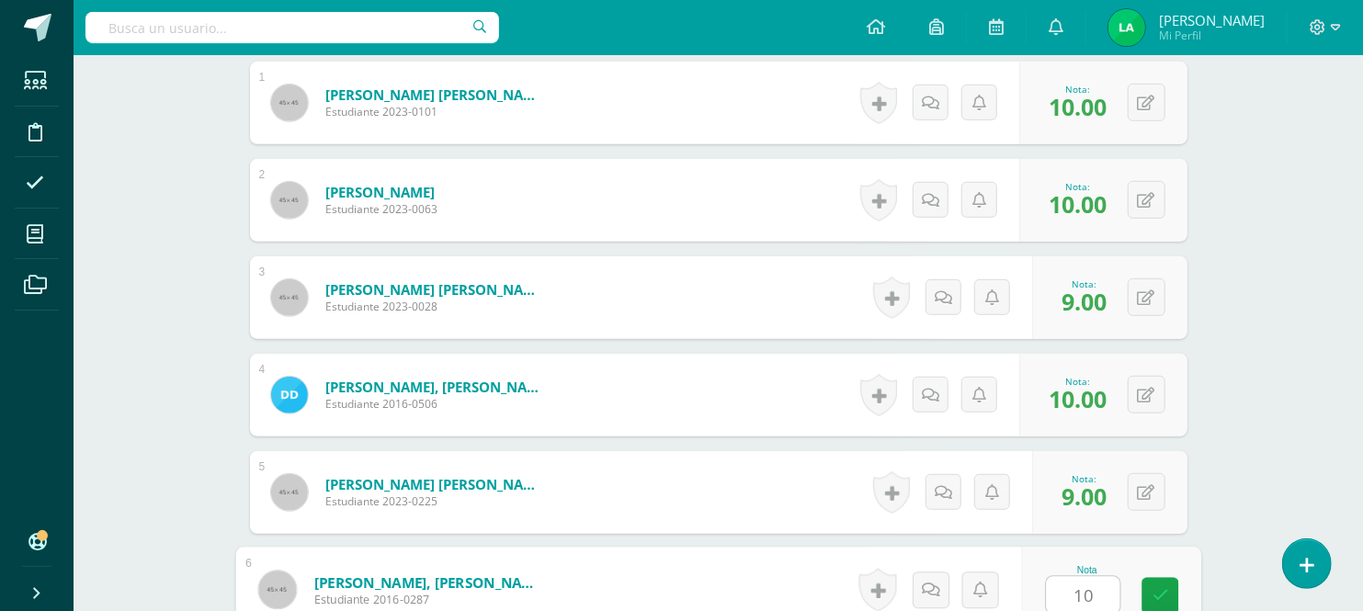
type input "10"
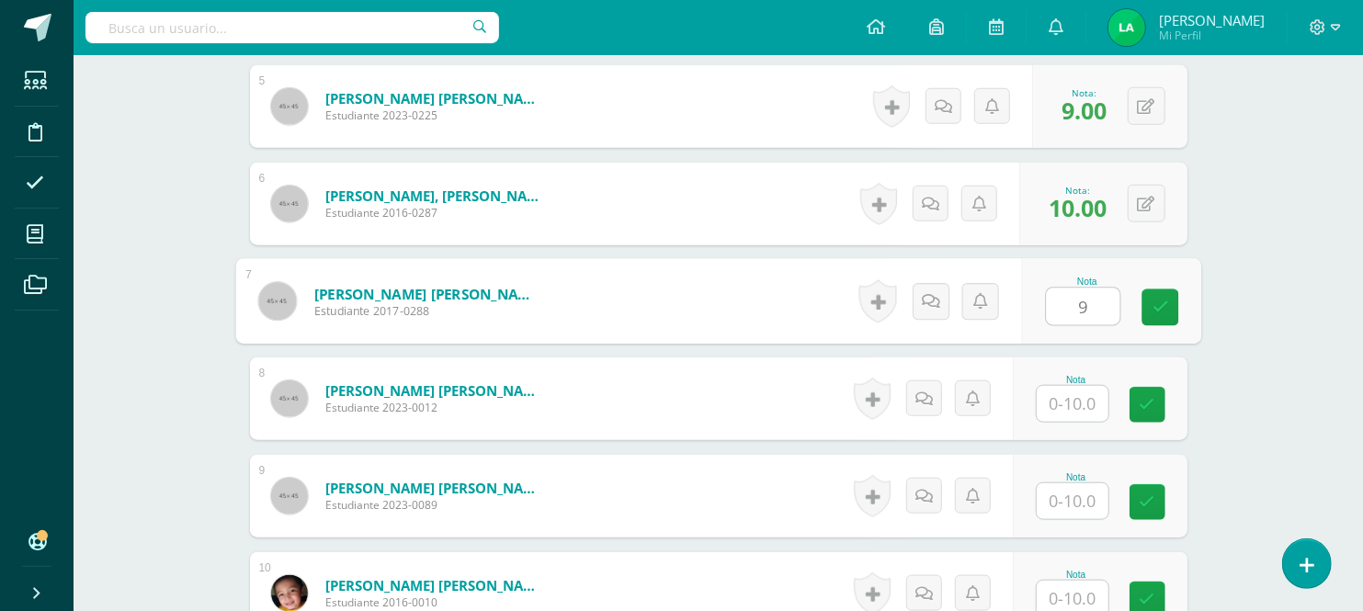
type input "9"
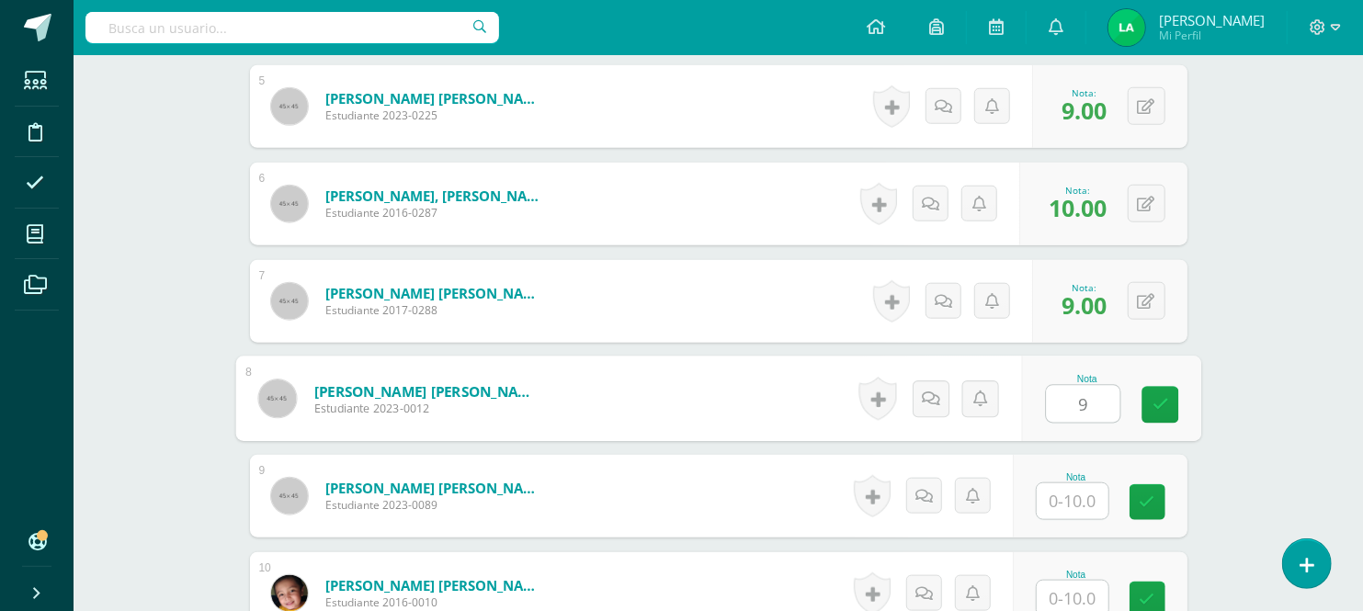
type input "9"
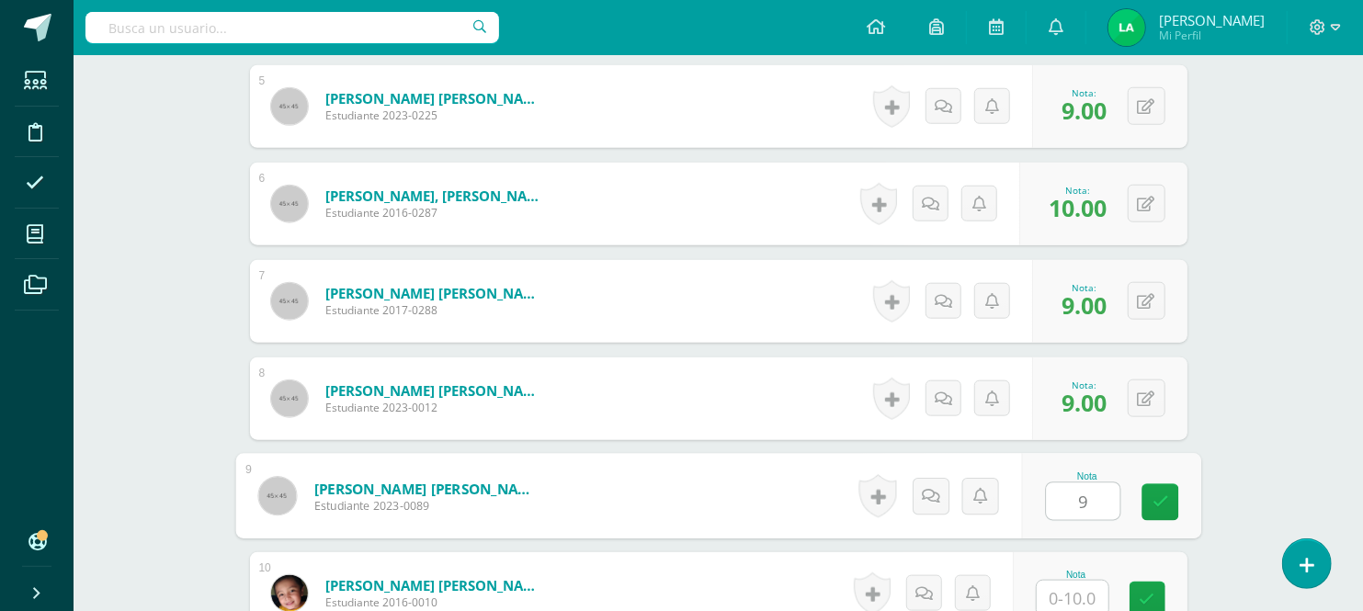
type input "9"
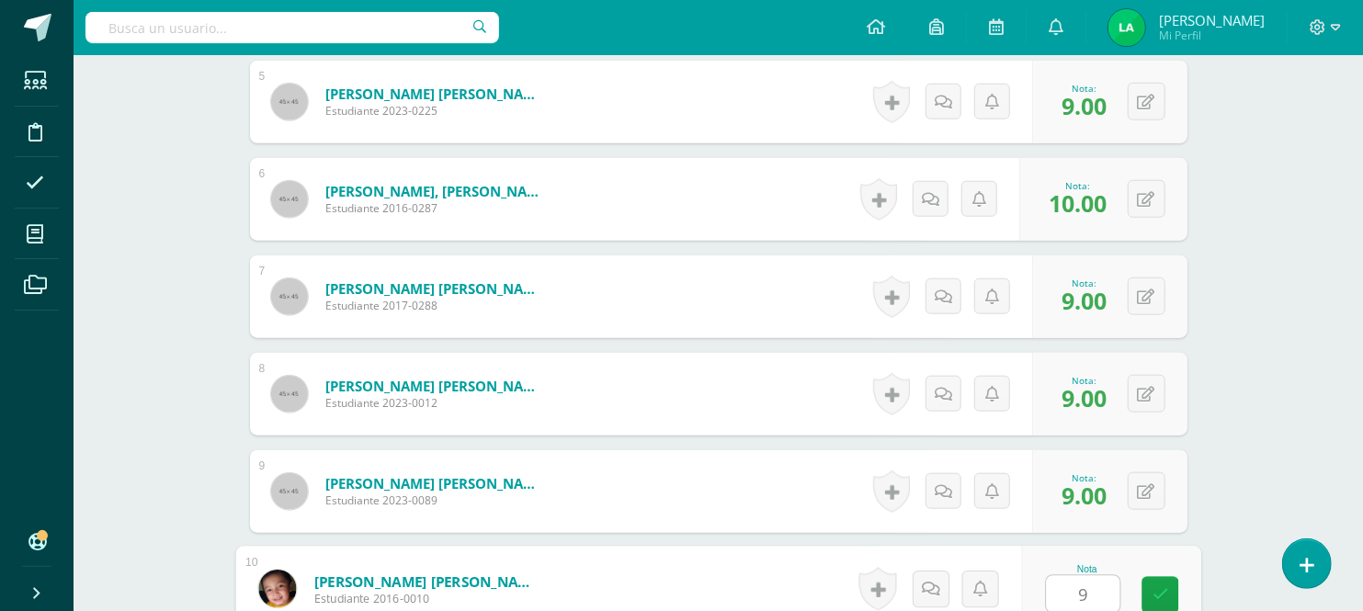
type input "9"
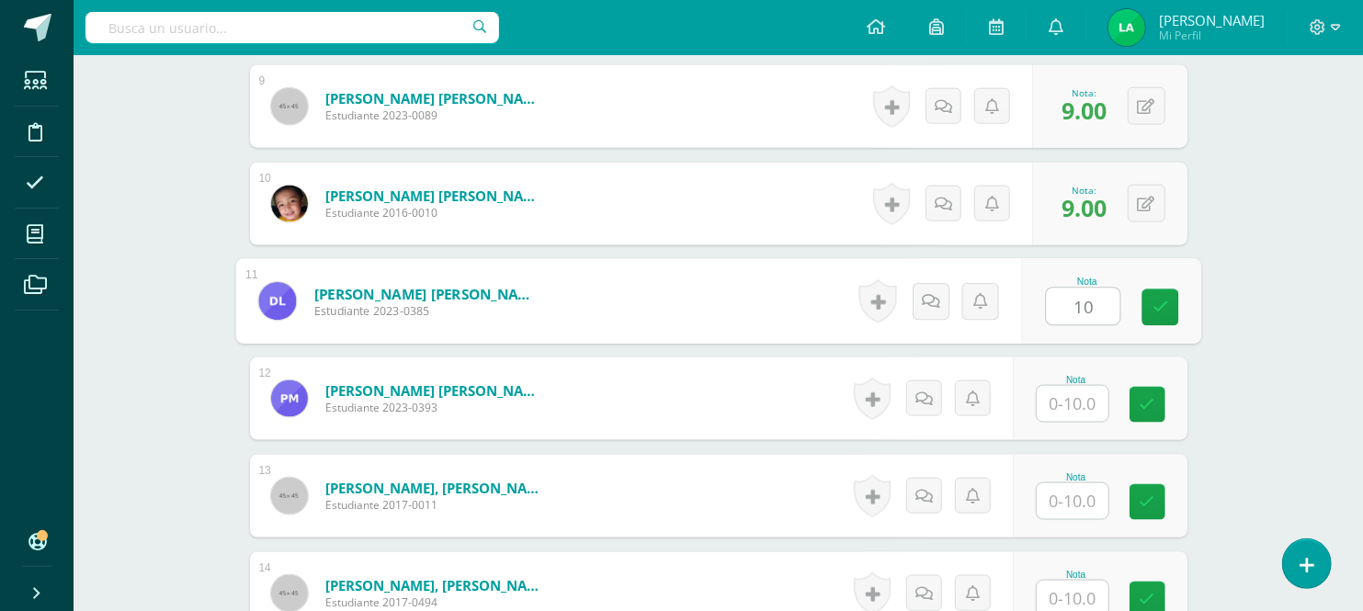
type input "10"
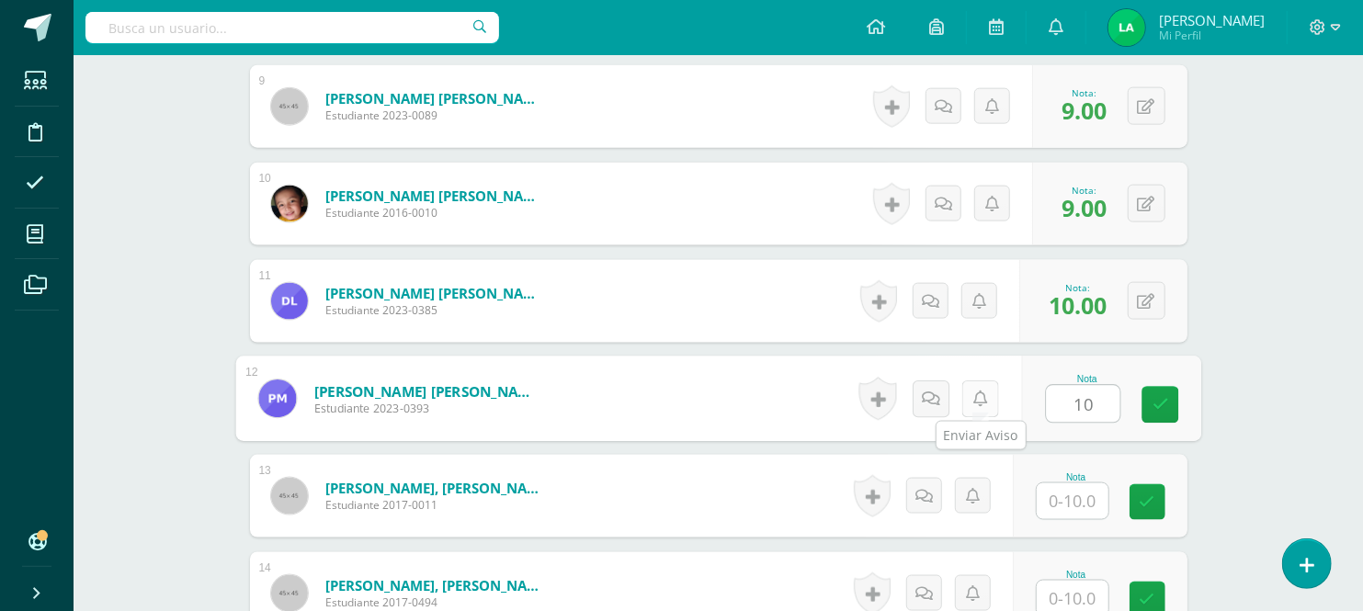
type input "10"
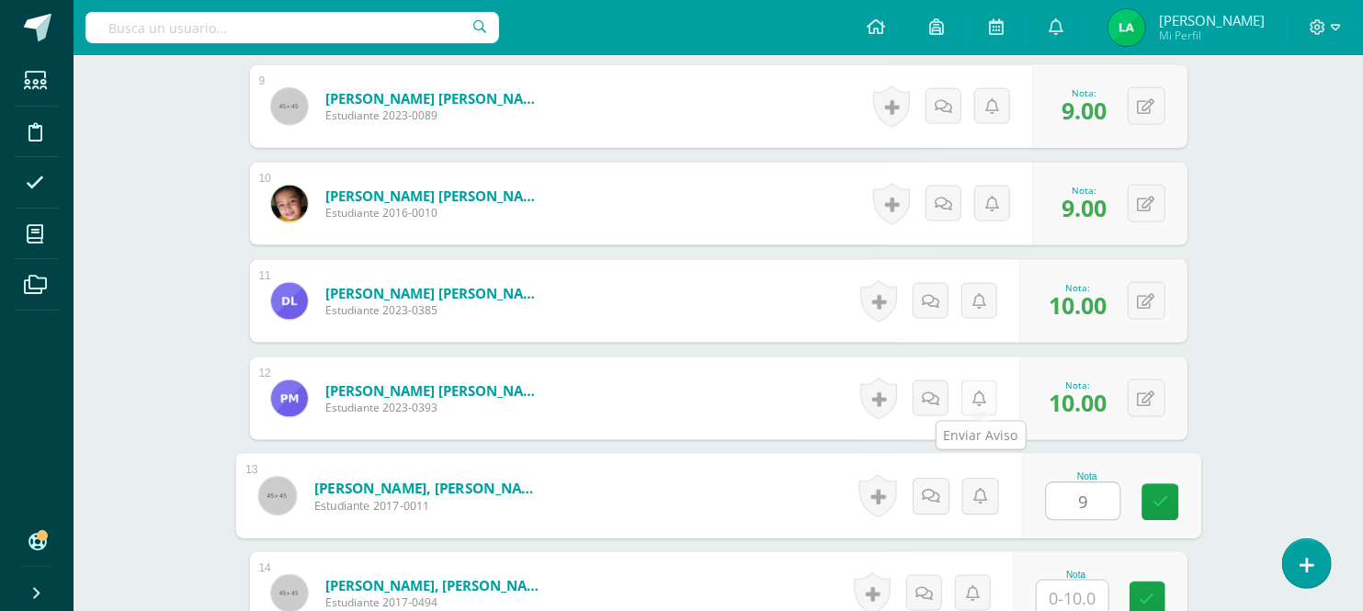
type input "9"
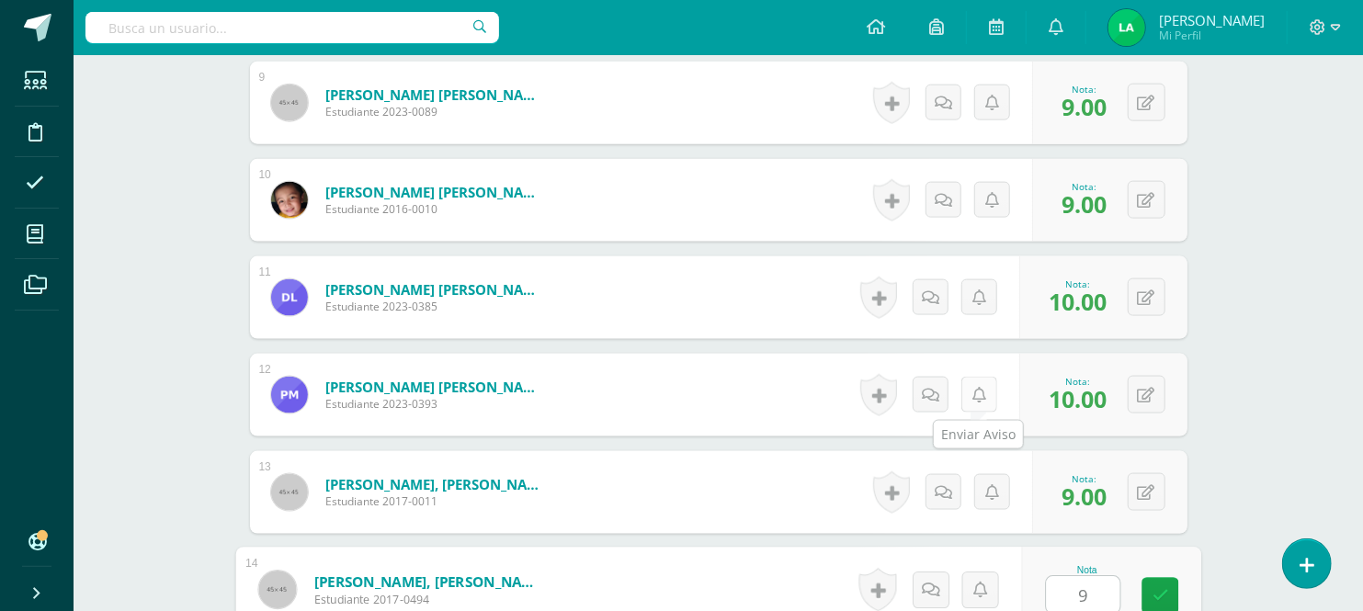
type input "9"
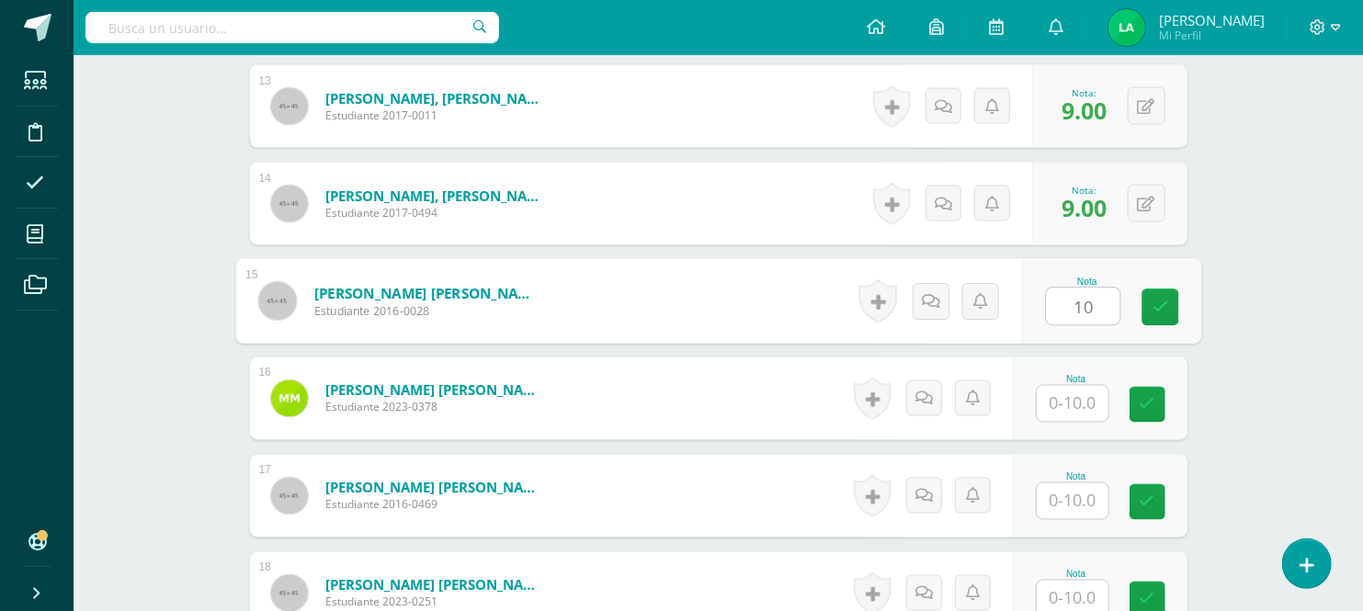
type input "10"
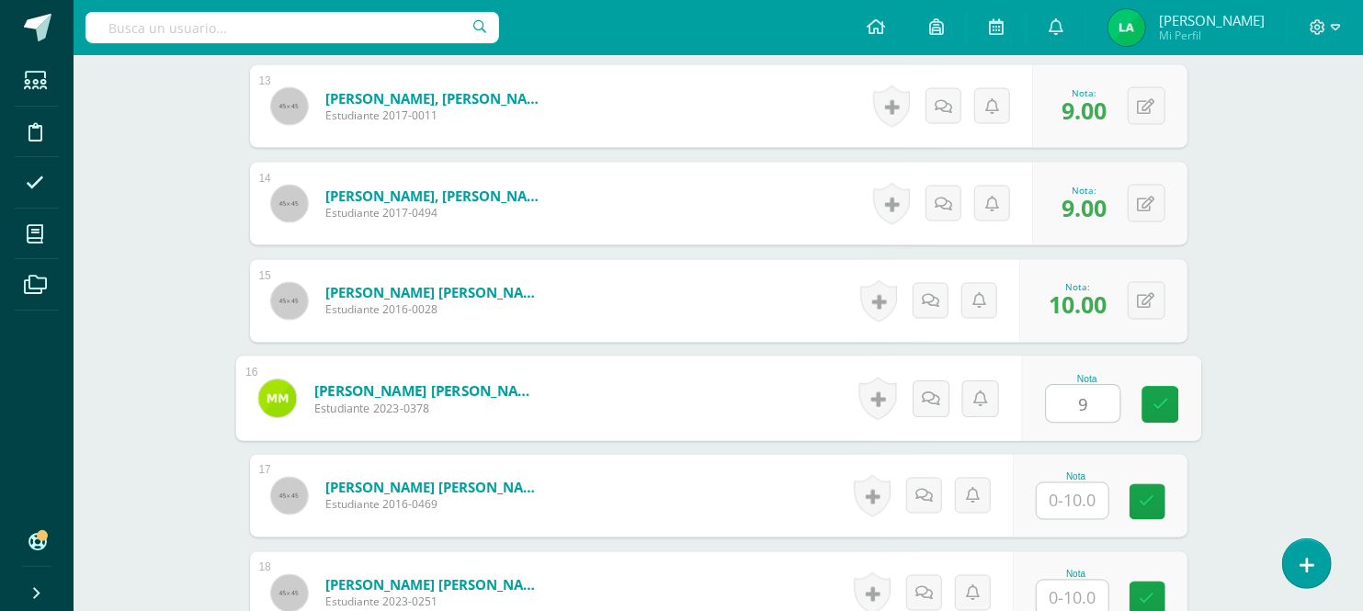
type input "9"
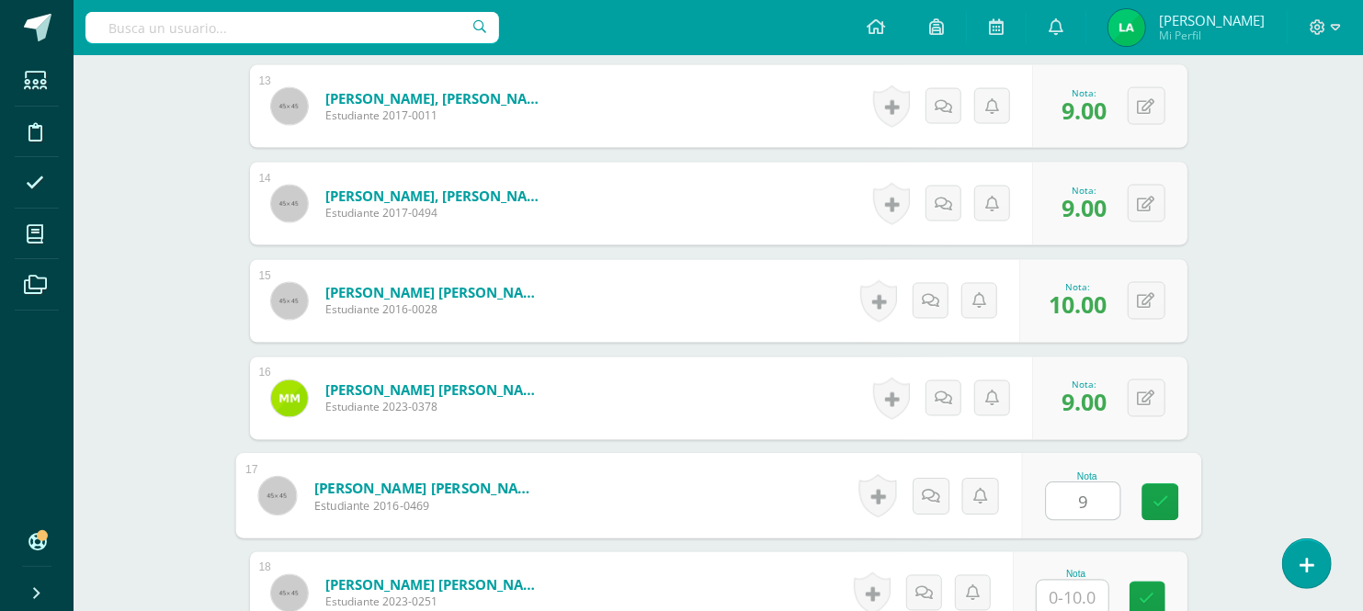
type input "9"
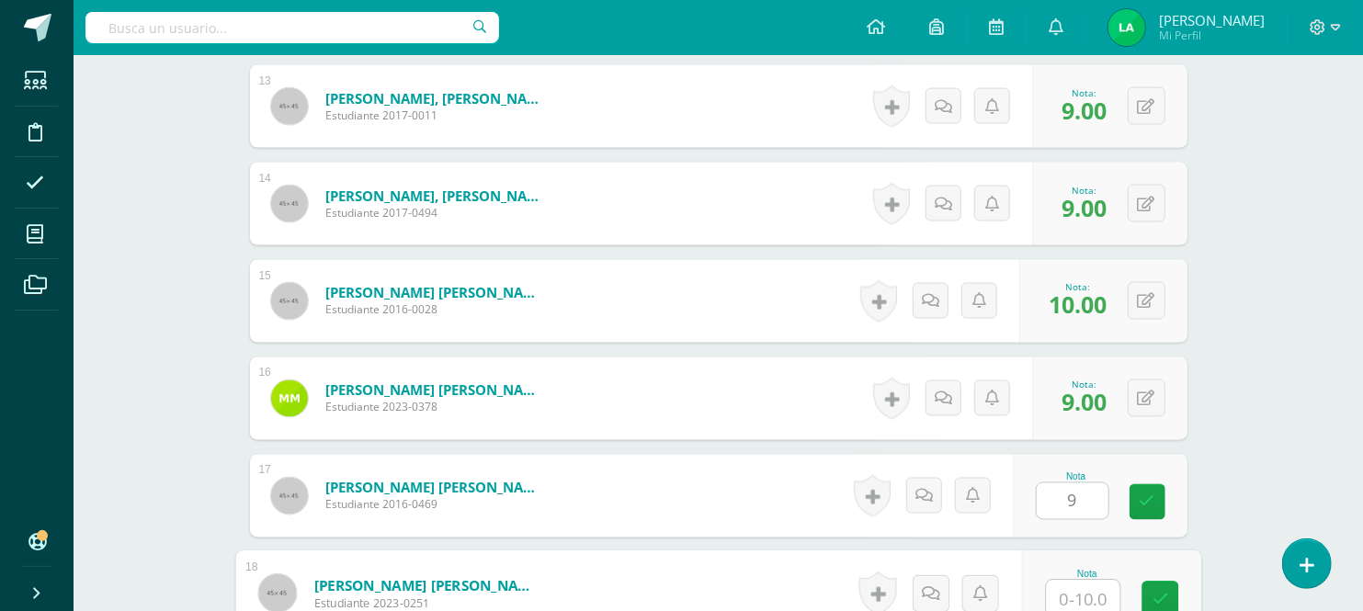
scroll to position [1765, 0]
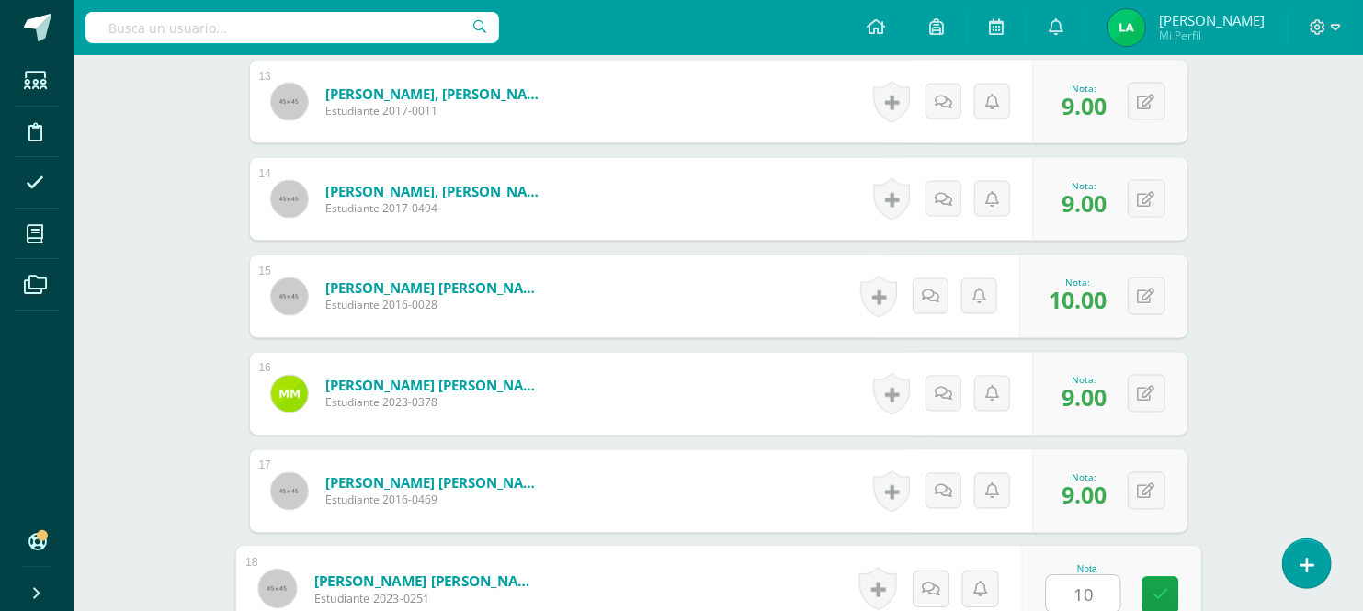
type input "10"
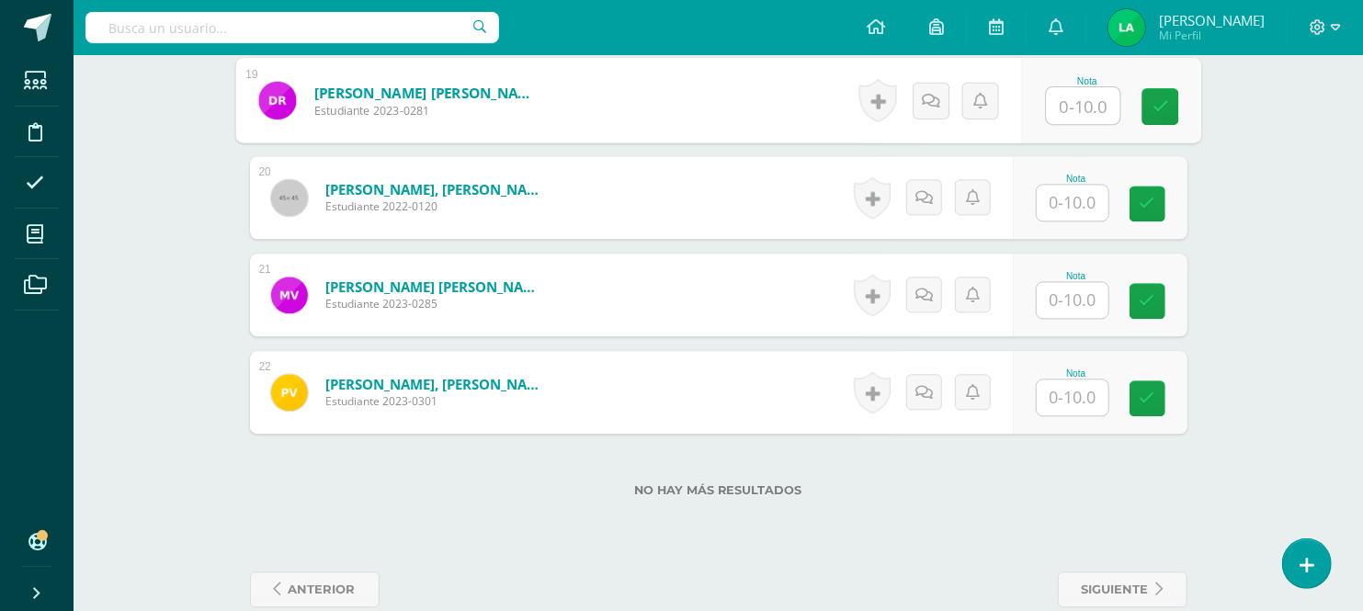
scroll to position [2384, 0]
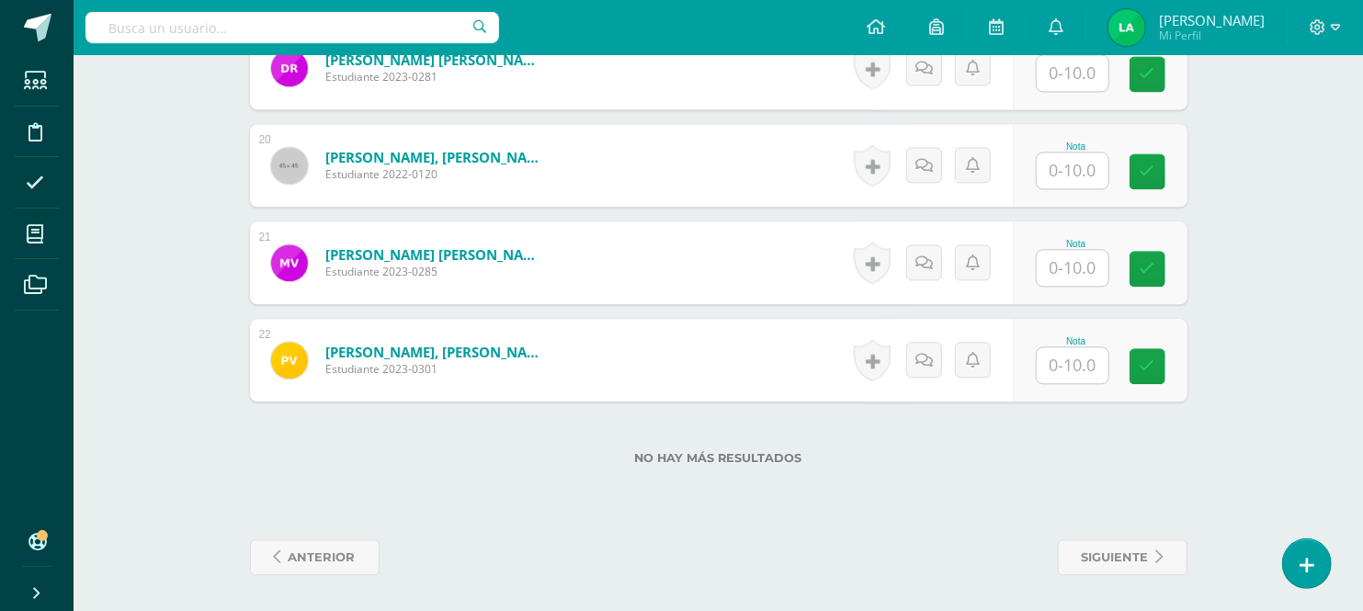
click at [1085, 61] on input "text" at bounding box center [1083, 73] width 74 height 37
type input "10"
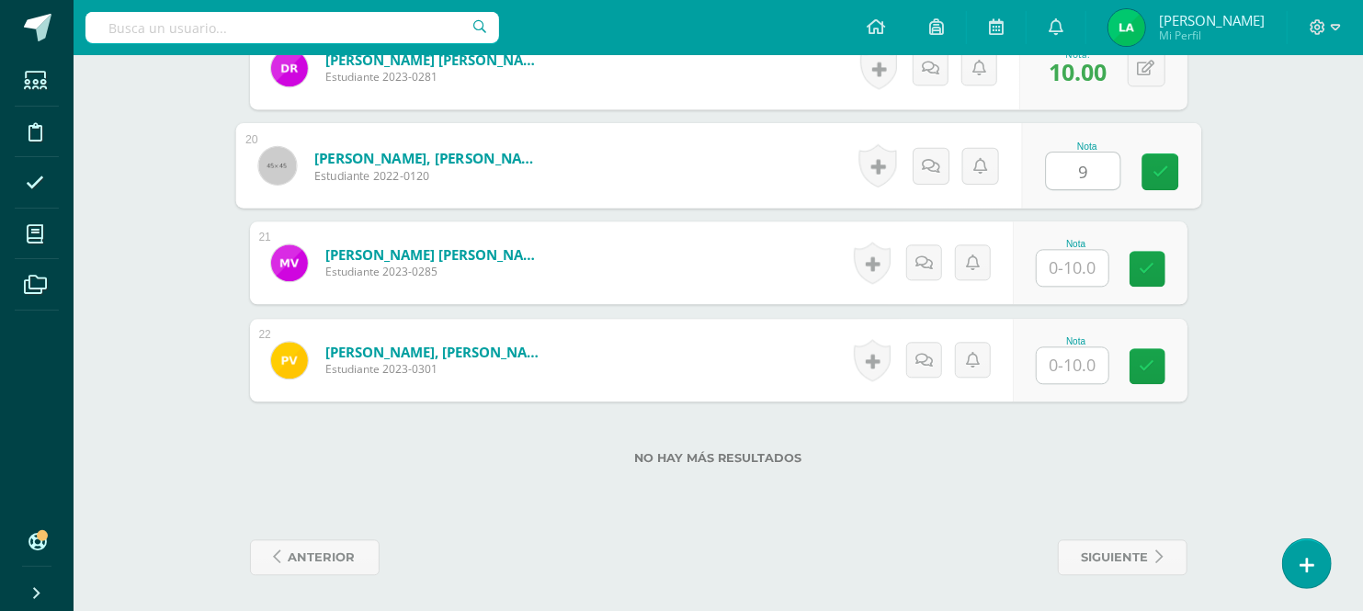
type input "9"
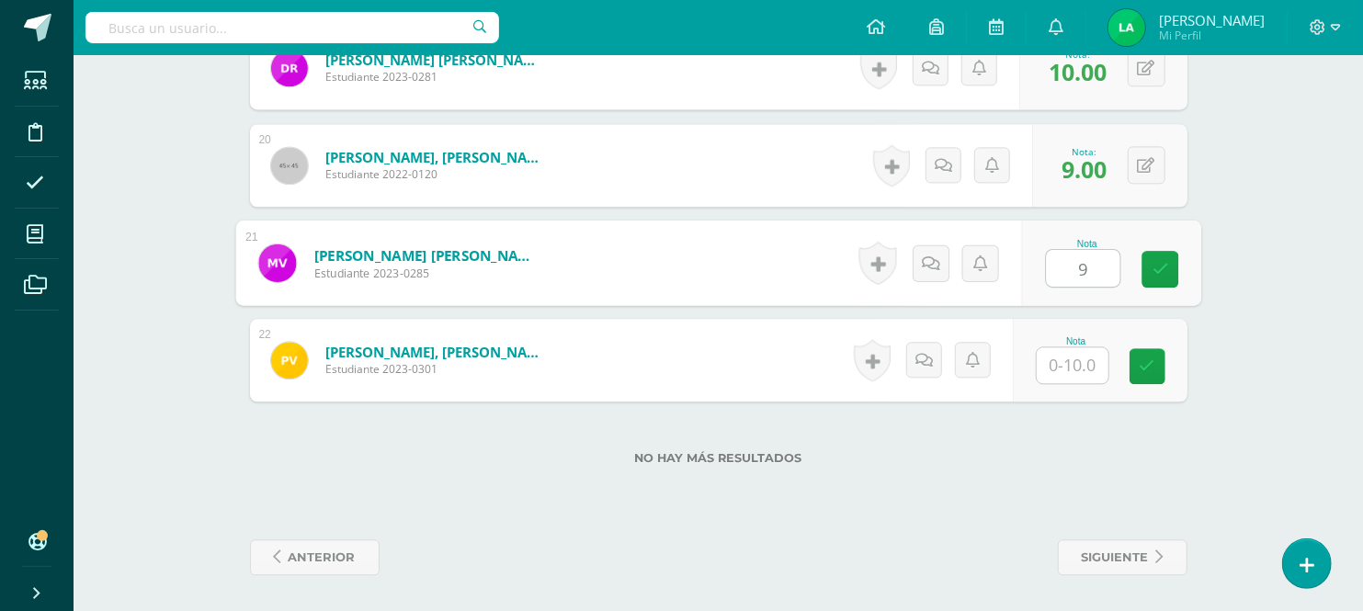
type input "9"
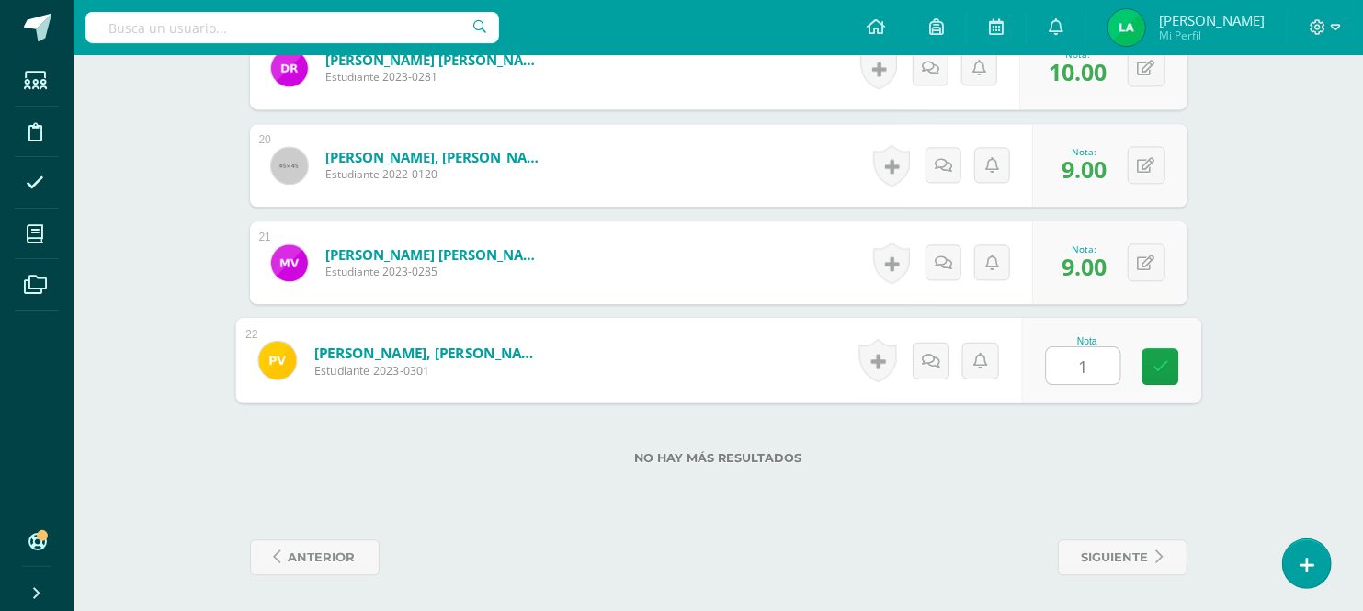
type input "10"
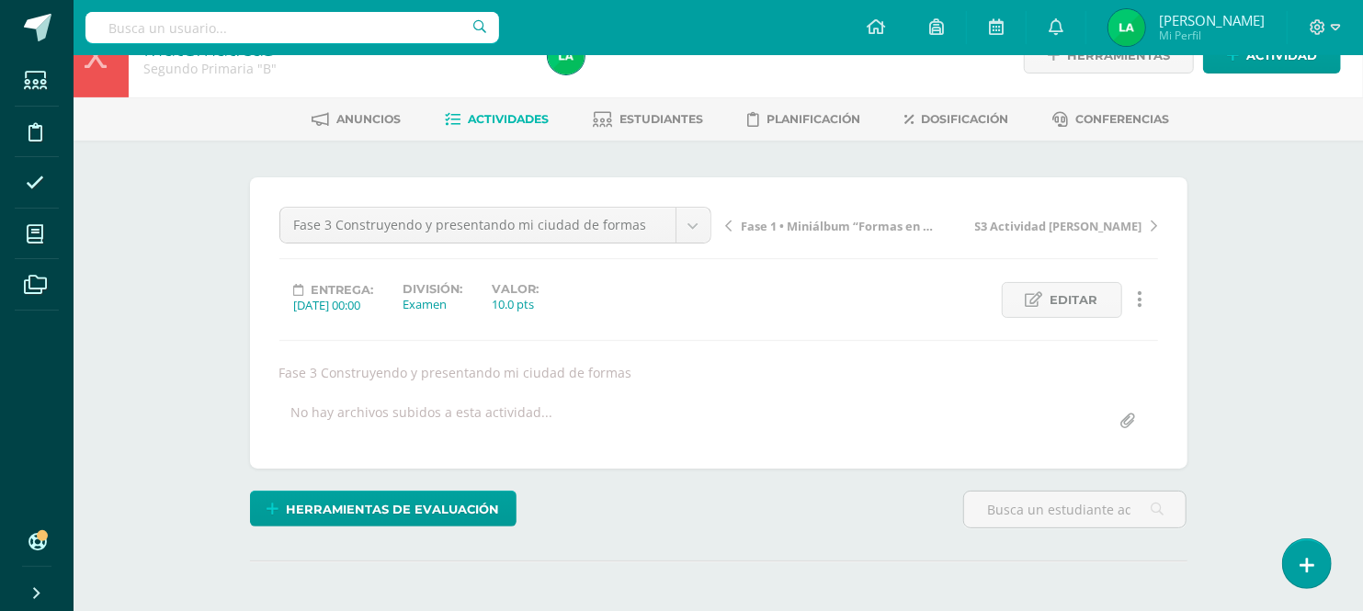
scroll to position [0, 0]
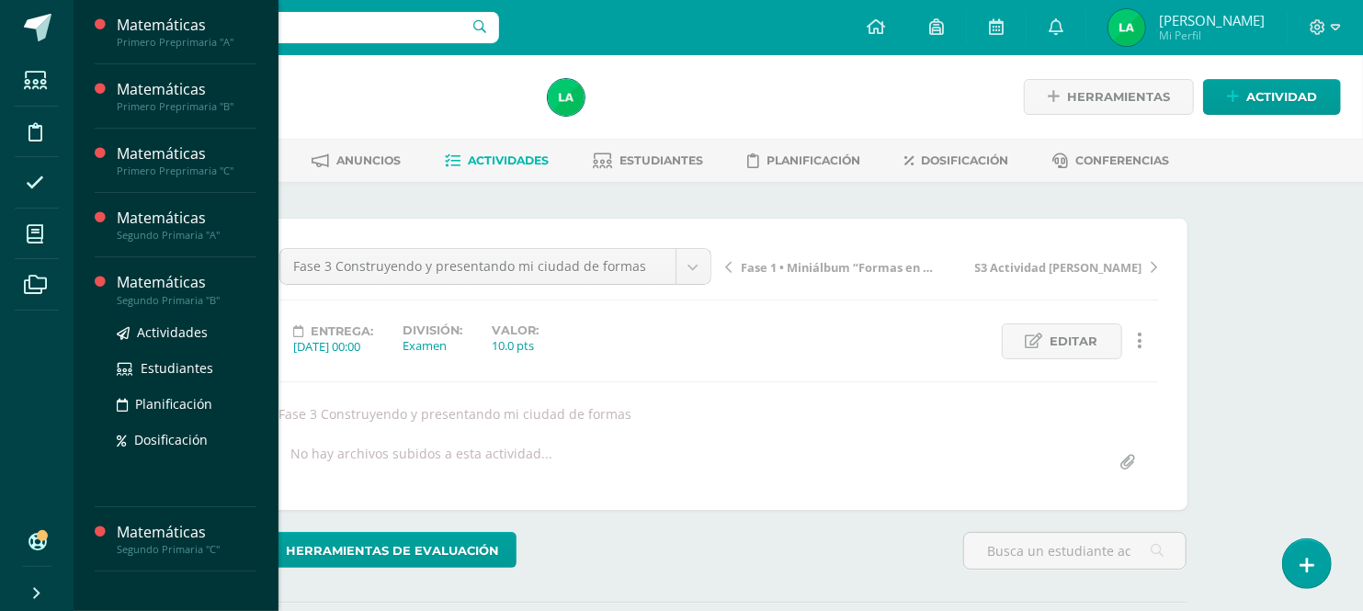
click at [178, 278] on div "Matemáticas" at bounding box center [187, 282] width 140 height 21
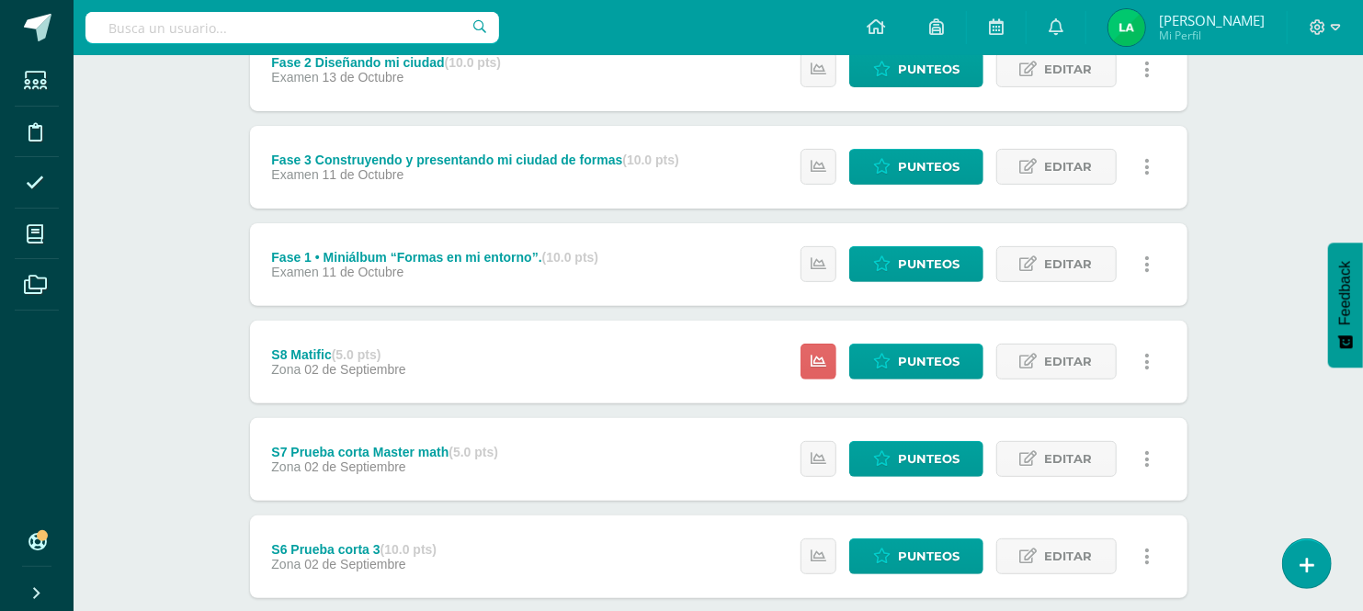
scroll to position [326, 0]
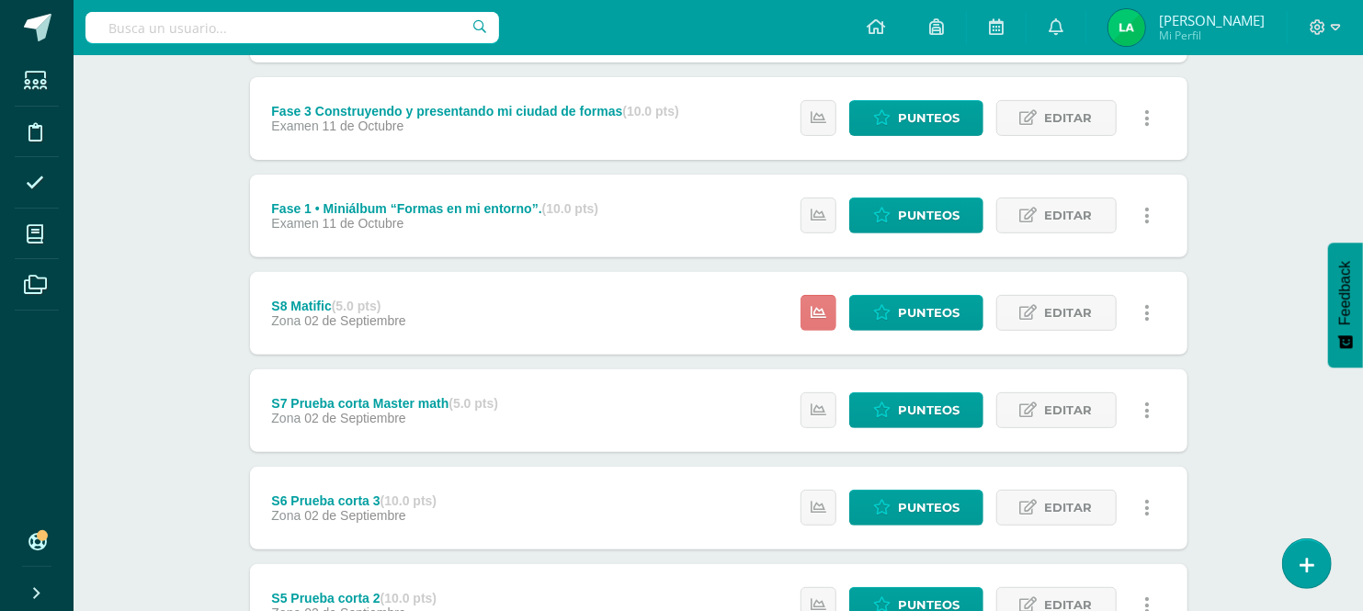
click at [826, 315] on icon at bounding box center [819, 313] width 16 height 16
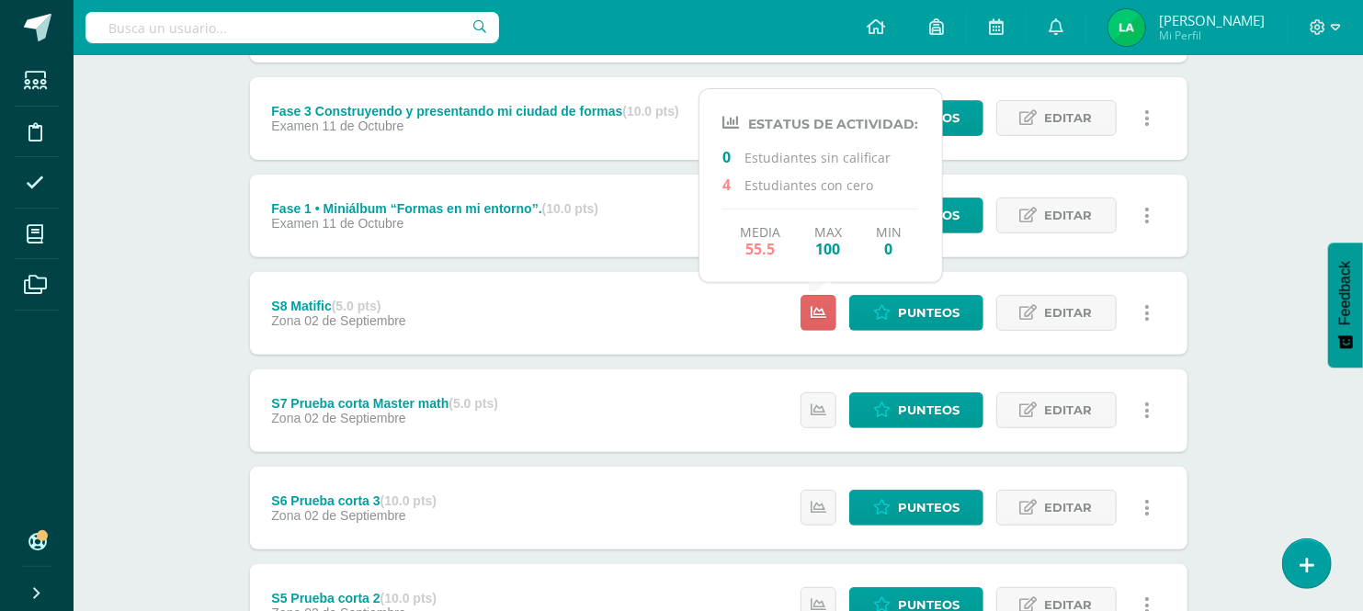
click at [1284, 491] on div "Matemáticas Segundo Primaria "B" Herramientas Detalle de asistencias Actividad …" at bounding box center [719, 444] width 1290 height 1431
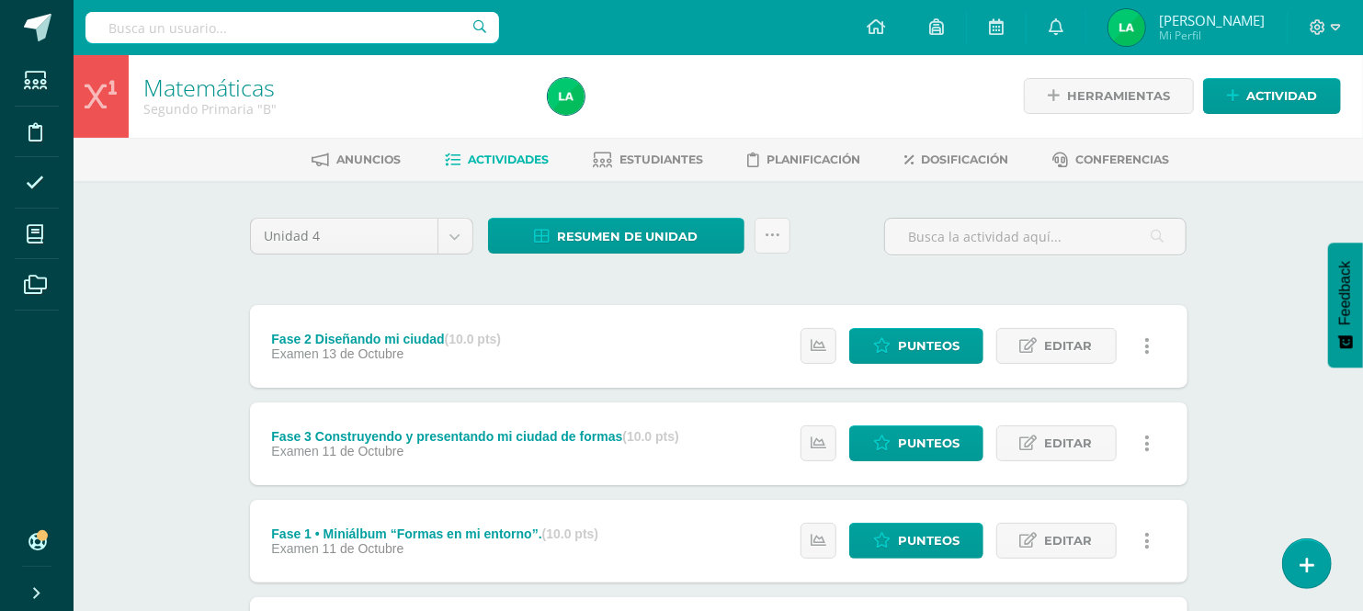
scroll to position [0, 0]
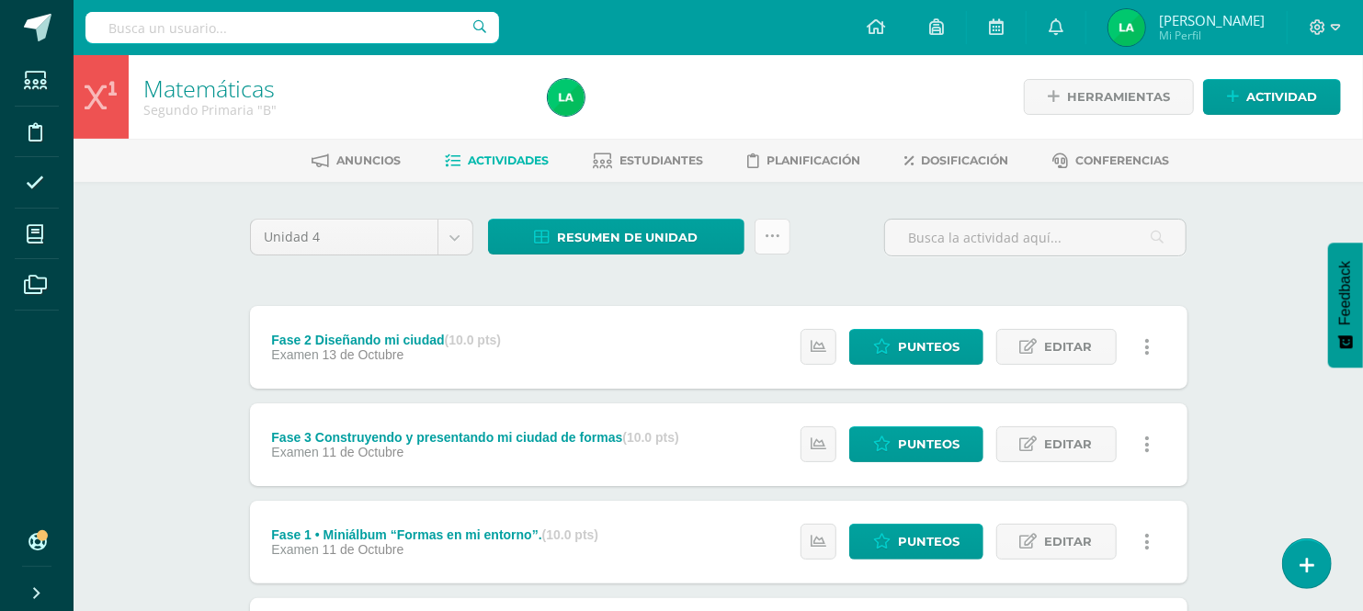
click at [770, 232] on icon at bounding box center [773, 237] width 16 height 16
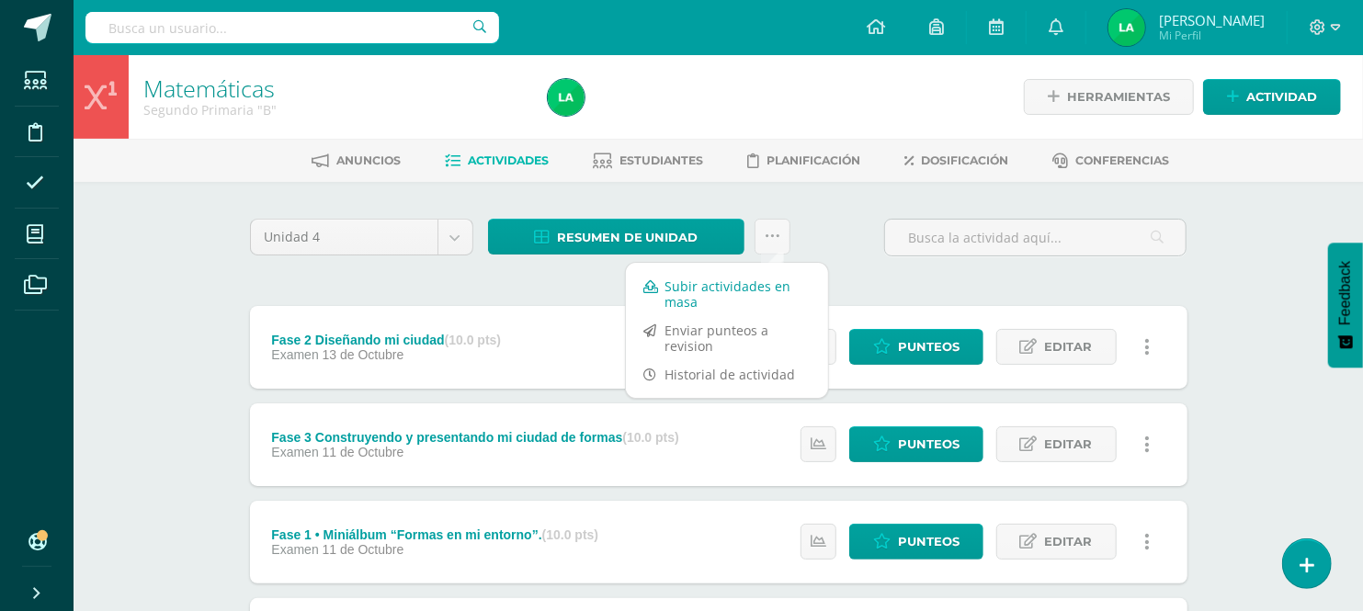
click at [730, 292] on link "Subir actividades en masa" at bounding box center [727, 294] width 202 height 44
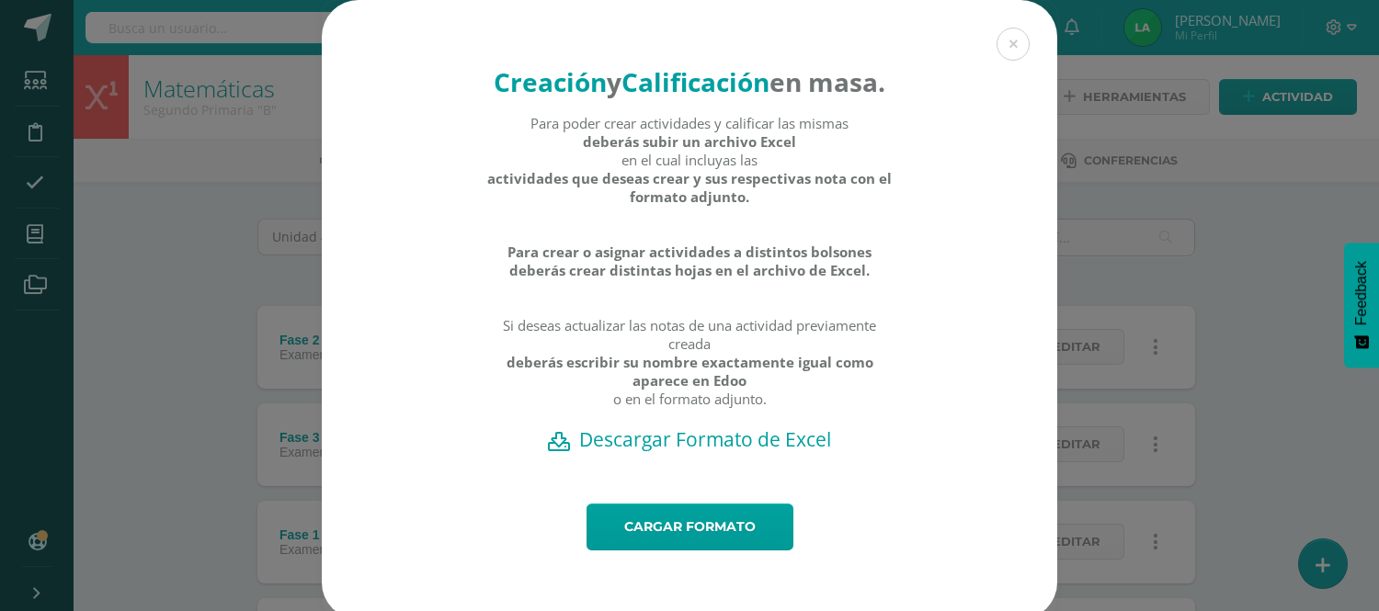
click at [631, 452] on h2 "Descargar Formato de Excel" at bounding box center [689, 440] width 671 height 26
click at [1226, 393] on div "Creación y Calificación en masa. Para poder crear actividades y calificar las m…" at bounding box center [689, 310] width 1364 height 620
